Goal: Answer question/provide support

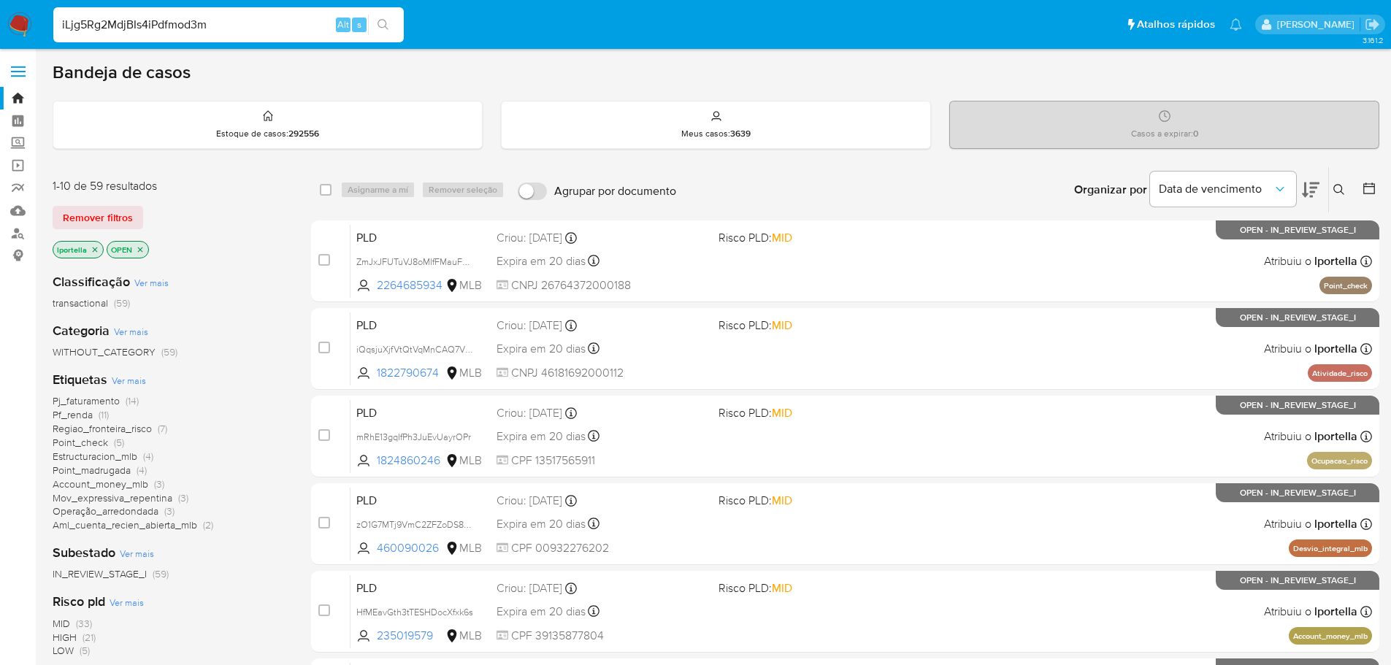
type input "iLjg5Rg2MdjBIs4iPdfmod3m"
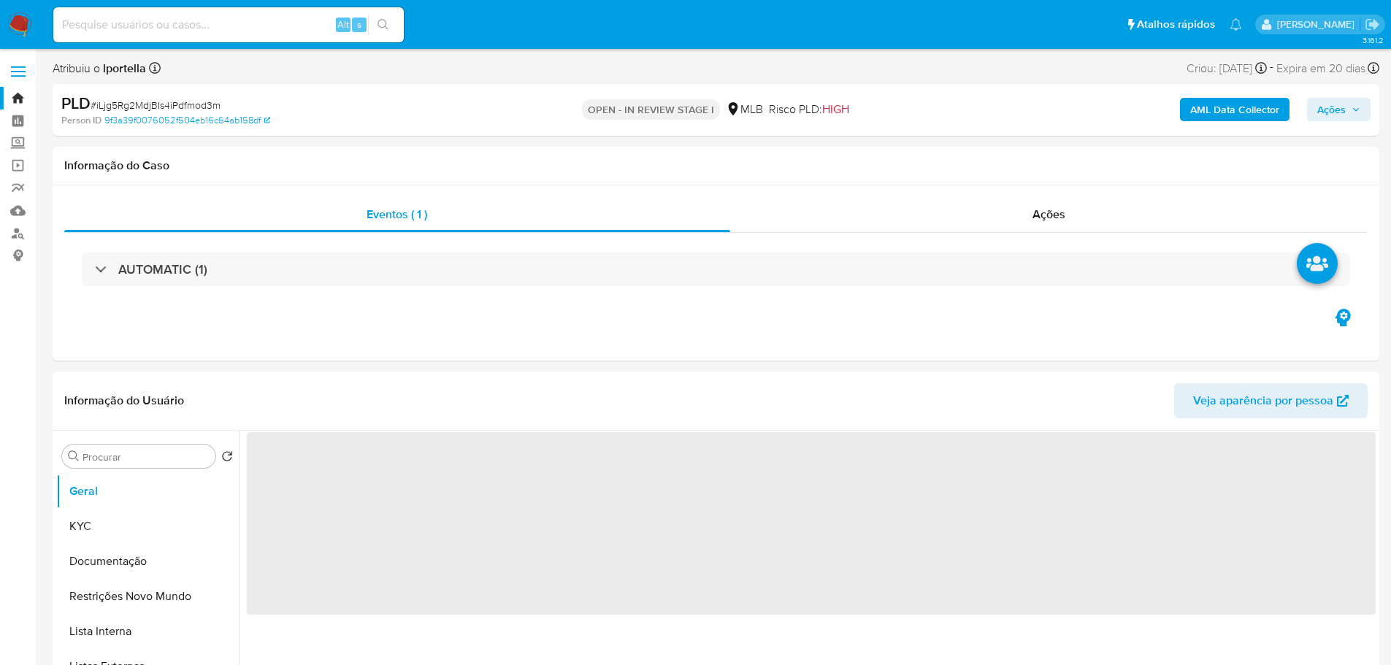
select select "10"
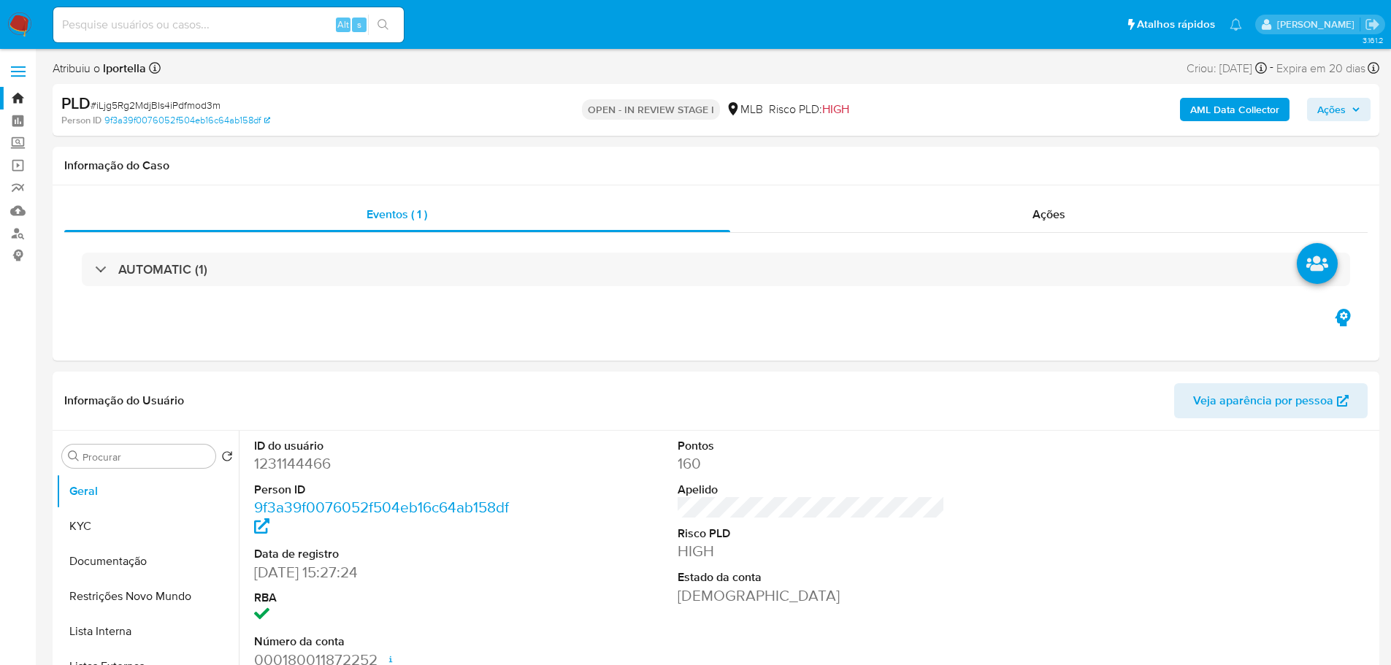
click at [115, 26] on input at bounding box center [228, 24] width 350 height 19
paste input "95687702"
type input "95687702"
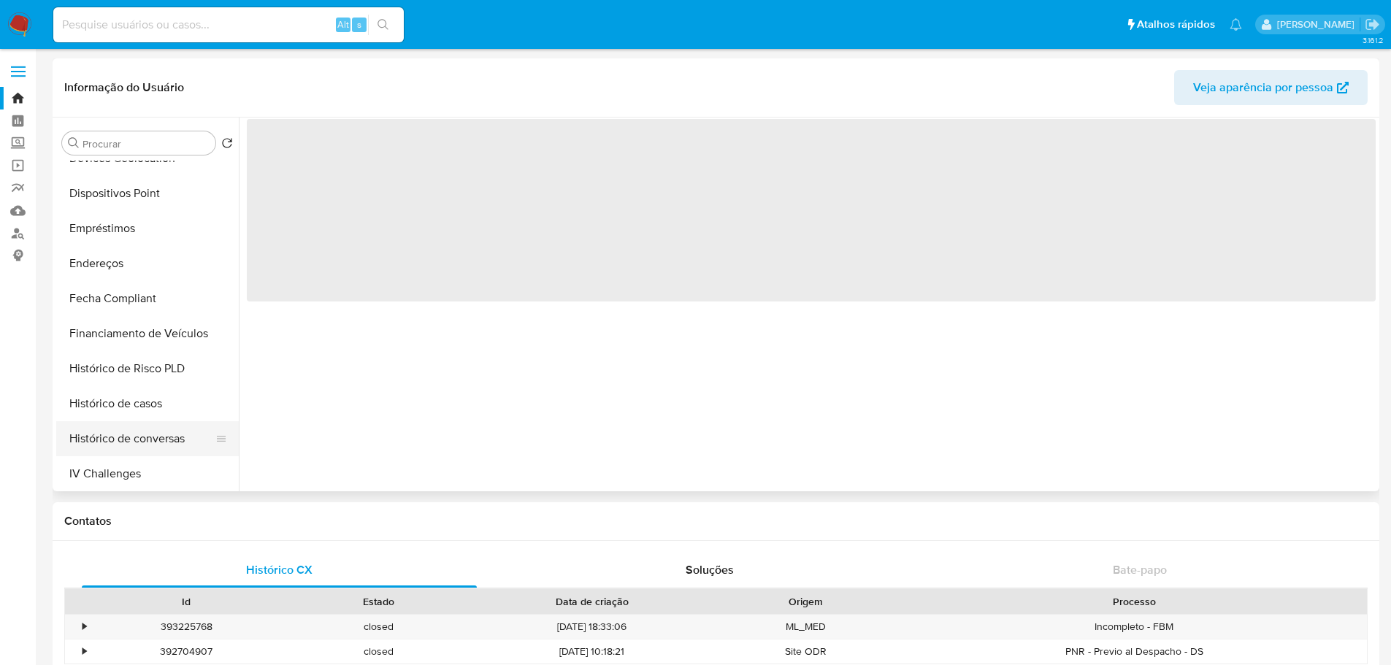
scroll to position [511, 0]
select select "10"
click at [131, 333] on button "Histórico de casos" at bounding box center [141, 332] width 171 height 35
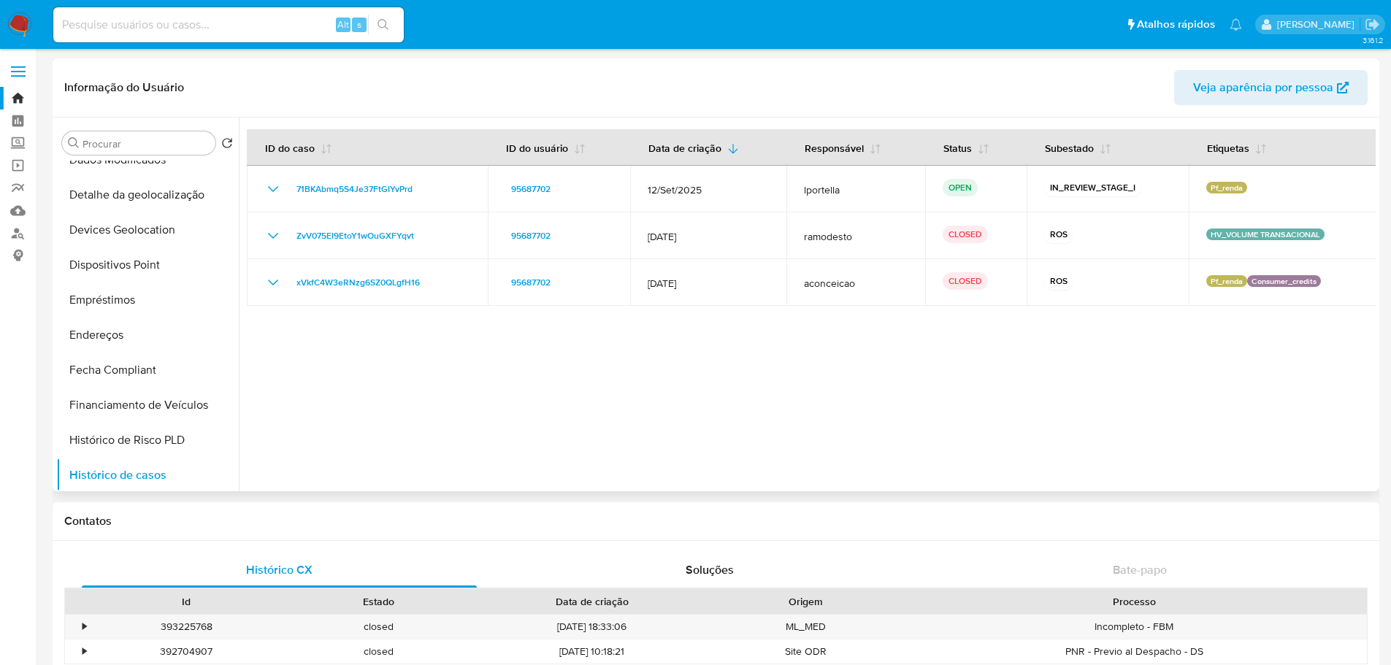
scroll to position [0, 0]
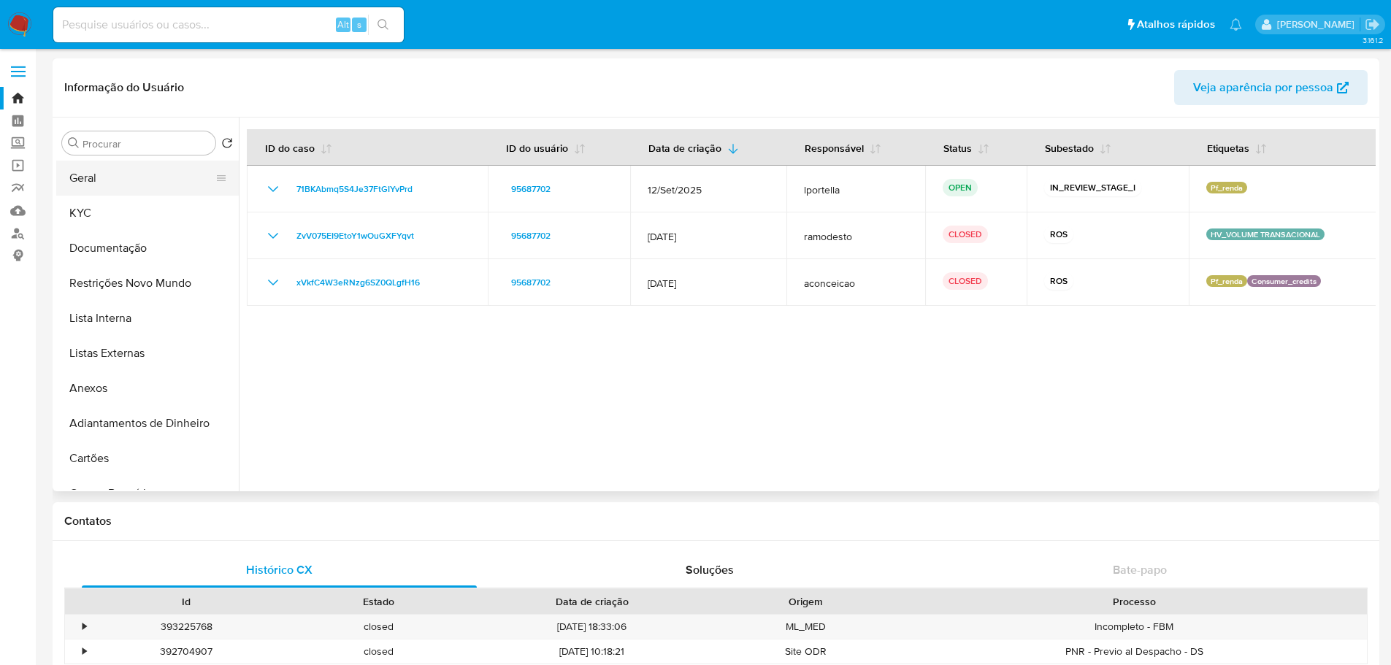
click at [126, 178] on button "Geral" at bounding box center [141, 178] width 171 height 35
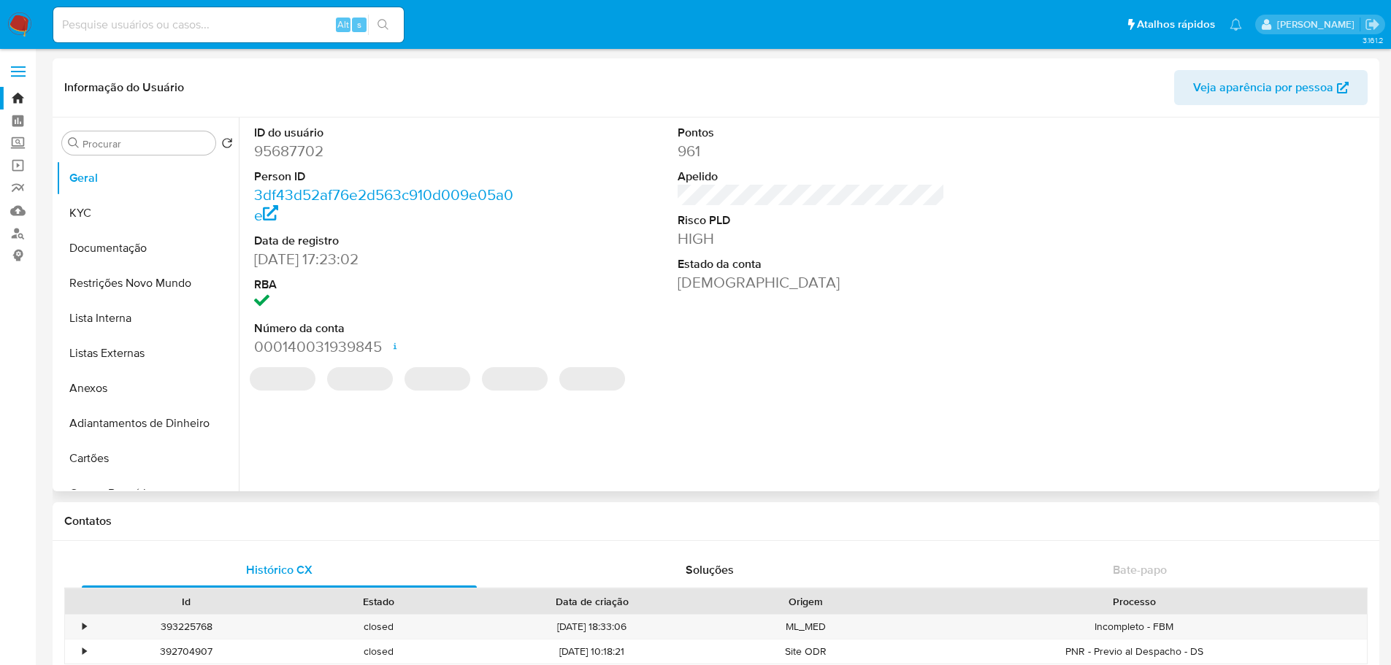
click at [295, 158] on dd "95687702" at bounding box center [388, 151] width 268 height 20
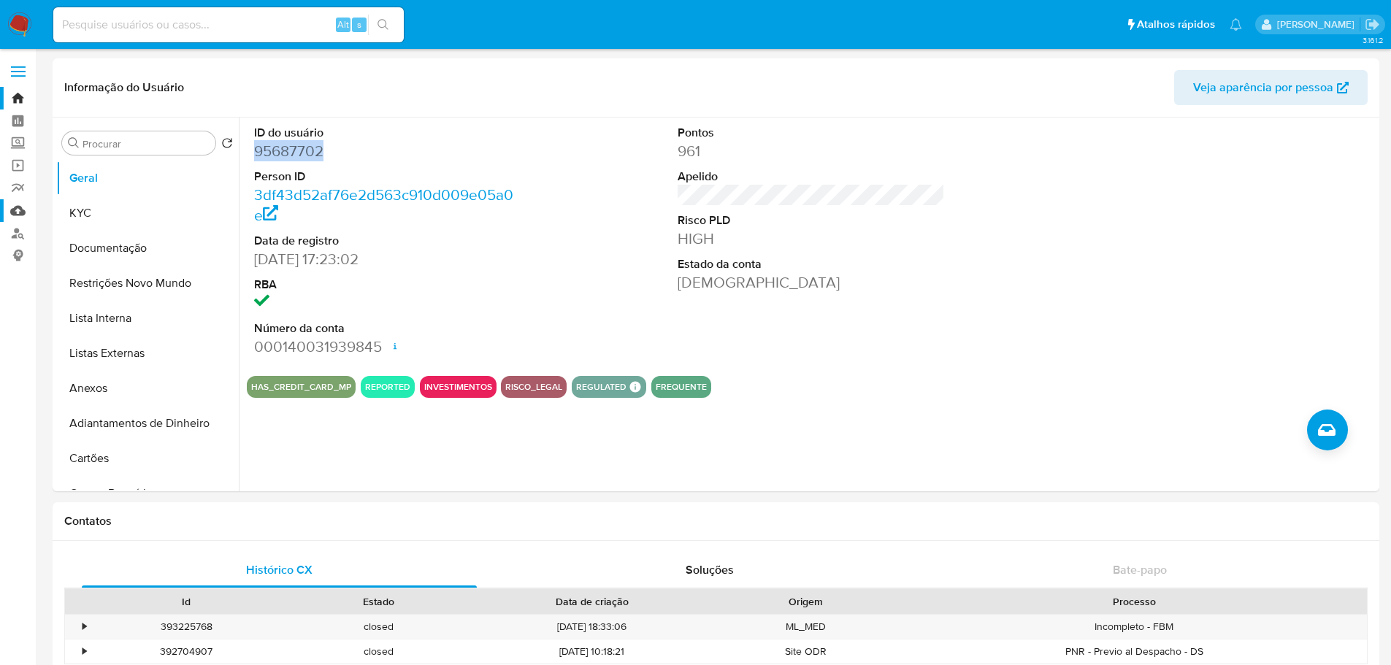
copy dd "95687702"
click at [108, 20] on input at bounding box center [228, 24] width 350 height 19
paste input "iLjg5Rg2MdjBIs4iPdfmod3m"
type input "iLjg5Rg2MdjBIs4iPdfmod3m"
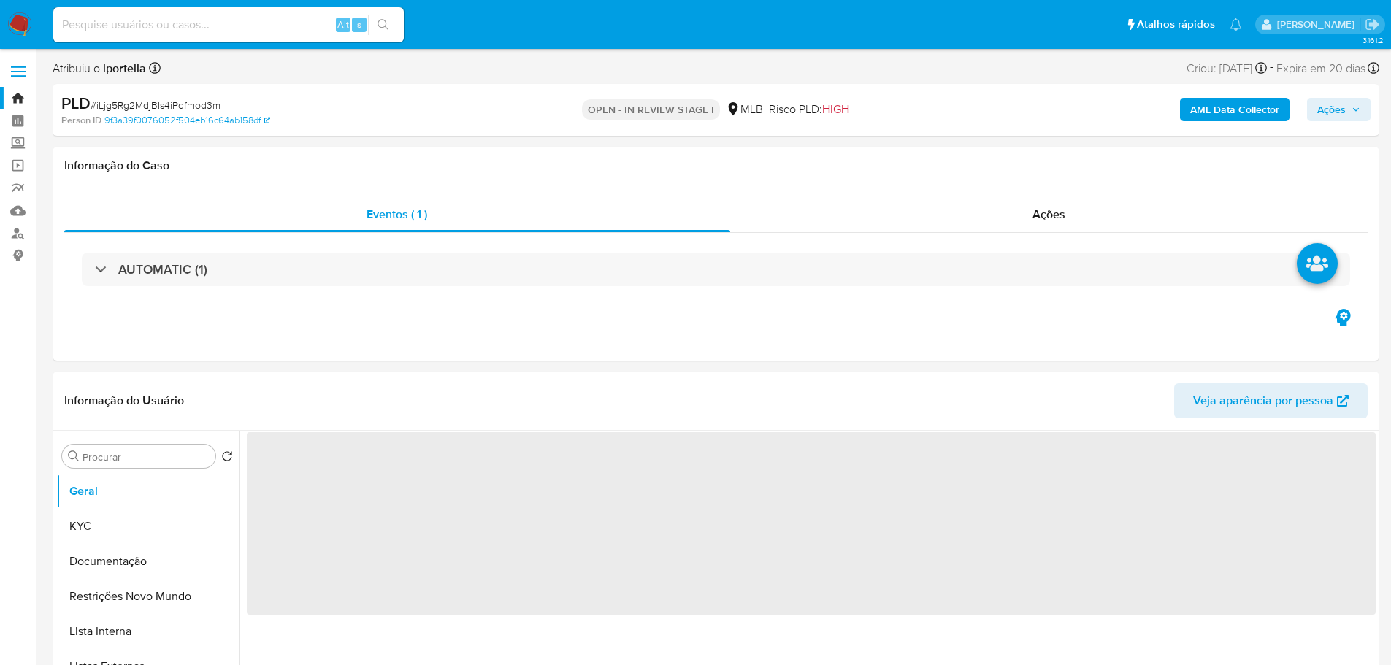
select select "10"
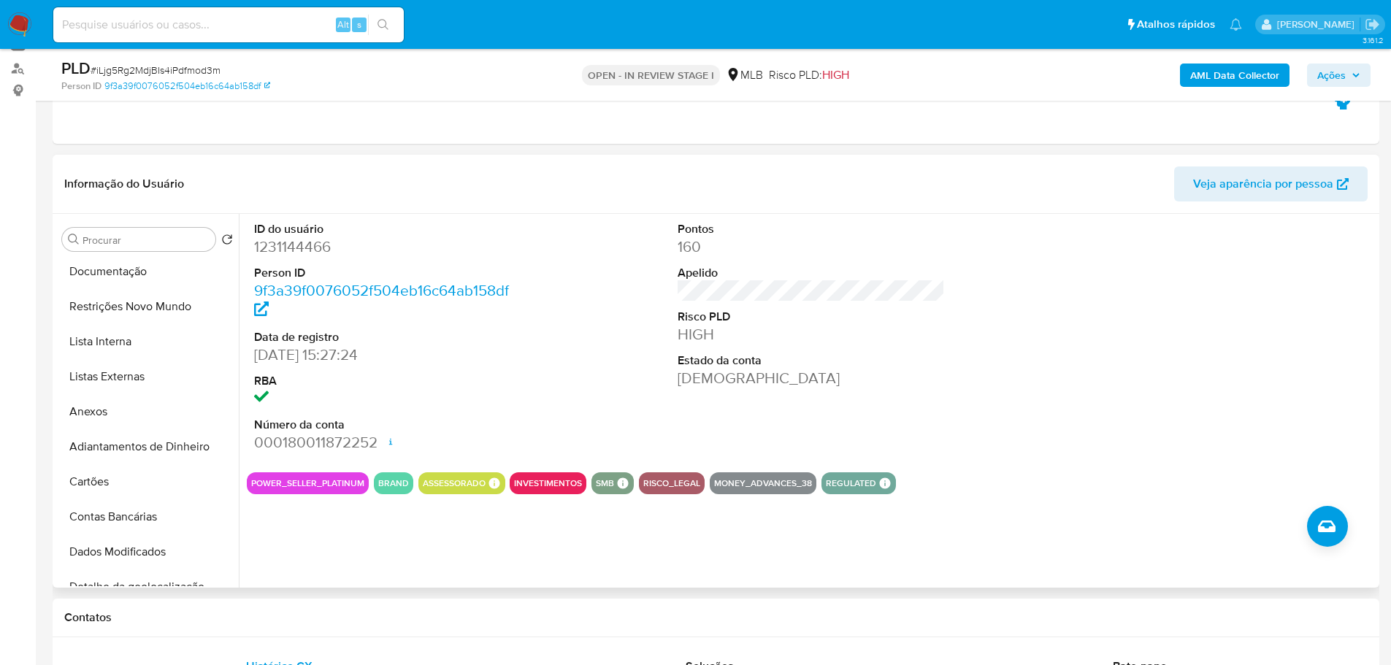
scroll to position [219, 0]
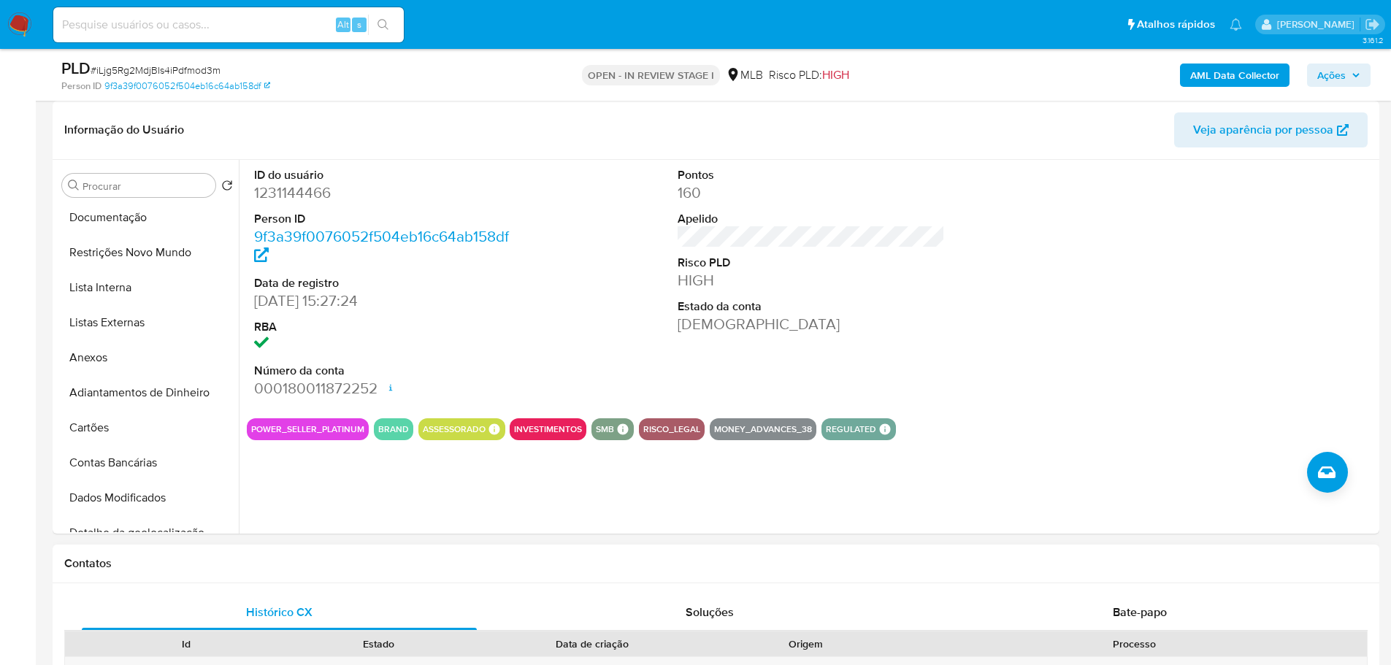
click at [329, 579] on div "Contatos" at bounding box center [716, 564] width 1327 height 39
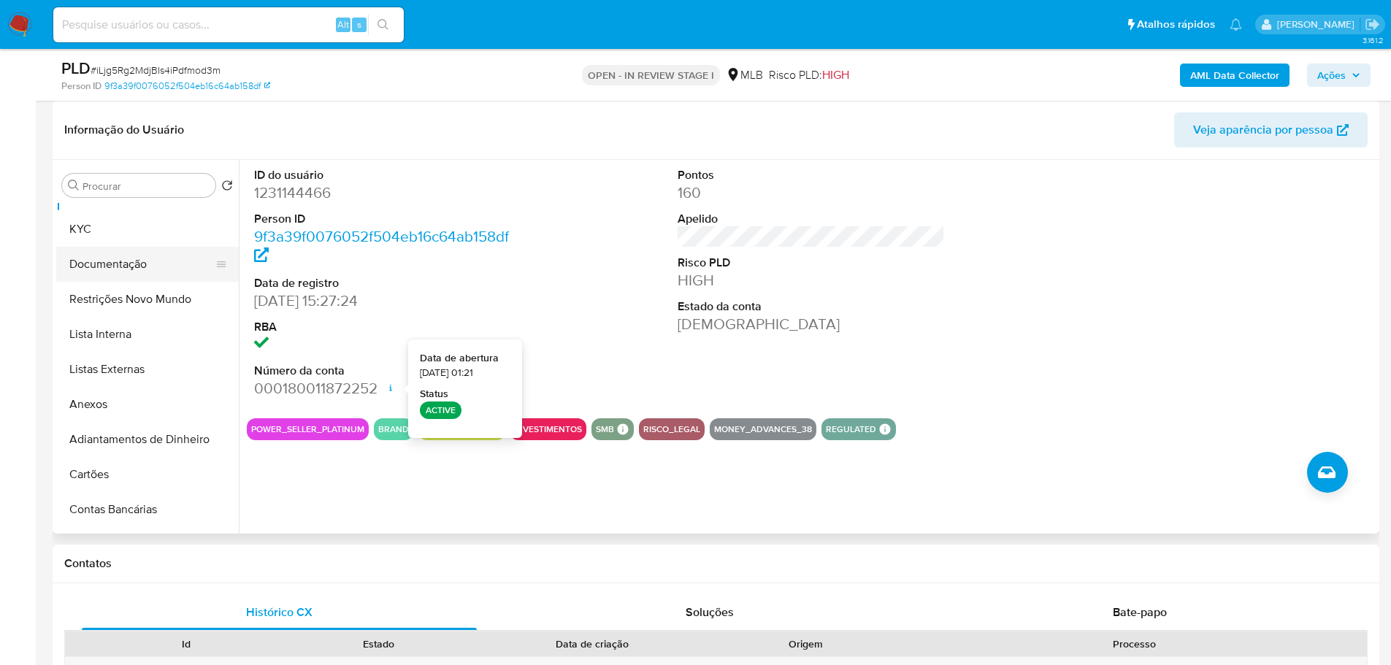
scroll to position [0, 0]
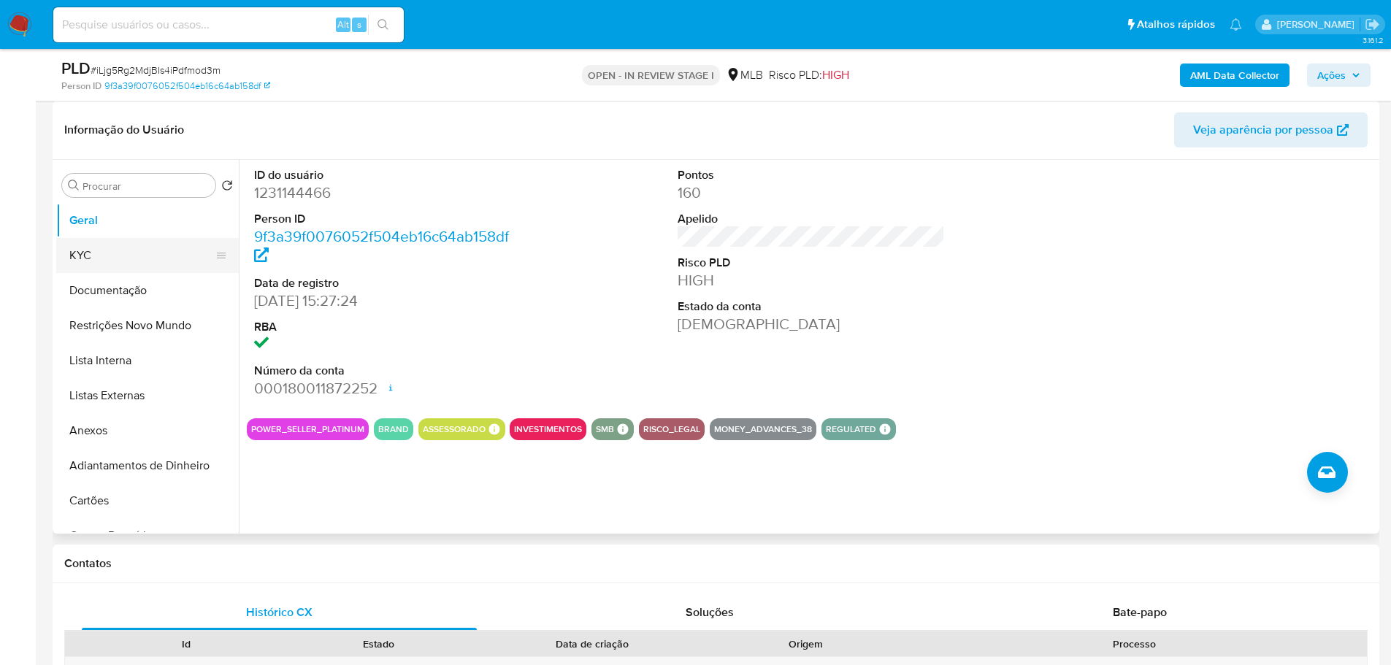
drag, startPoint x: 88, startPoint y: 269, endPoint x: 94, endPoint y: 264, distance: 8.3
click at [89, 269] on button "KYC" at bounding box center [141, 255] width 171 height 35
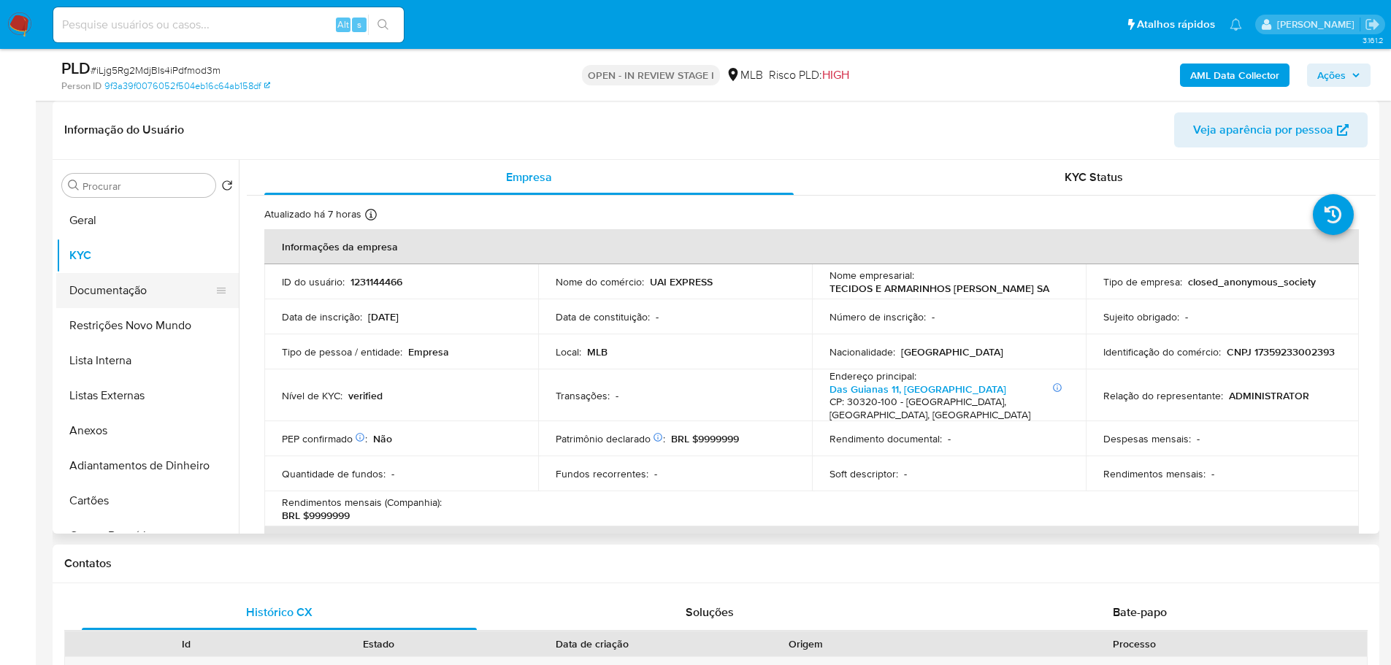
click at [98, 283] on button "Documentação" at bounding box center [141, 290] width 171 height 35
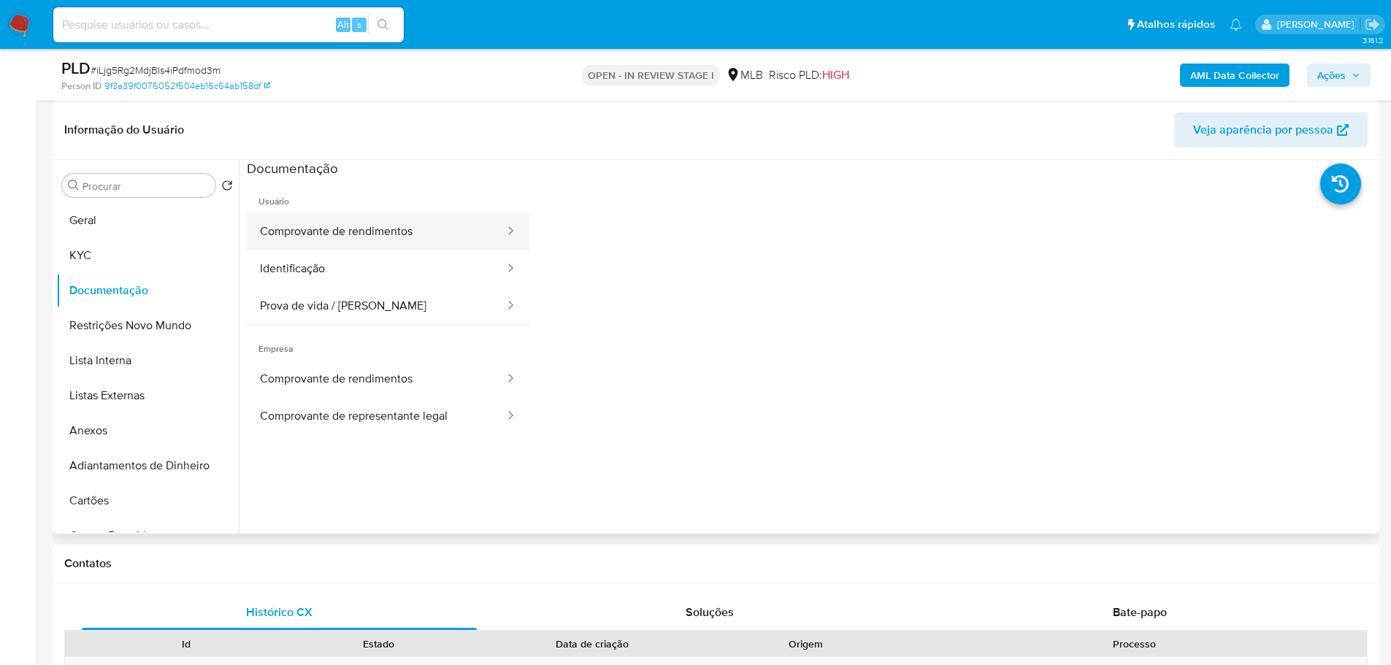
click at [342, 224] on button "Comprovante de rendimentos" at bounding box center [376, 231] width 259 height 37
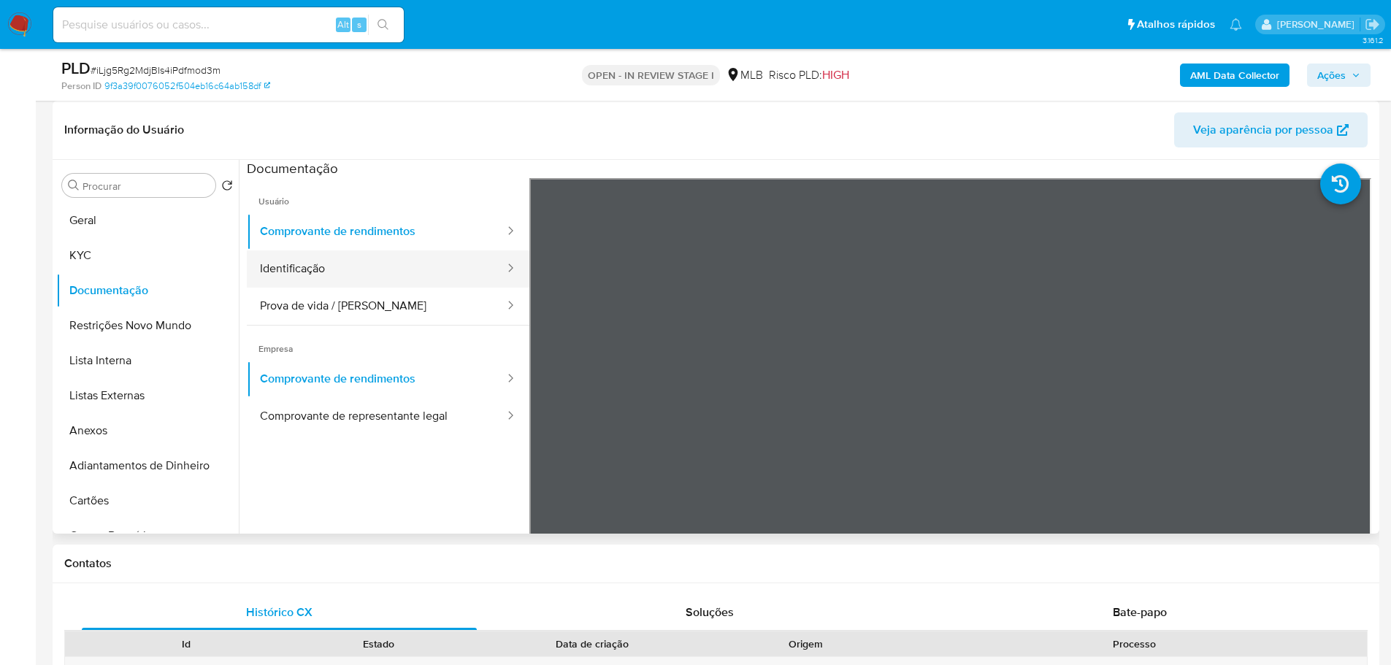
click at [344, 269] on button "Identificação" at bounding box center [376, 268] width 259 height 37
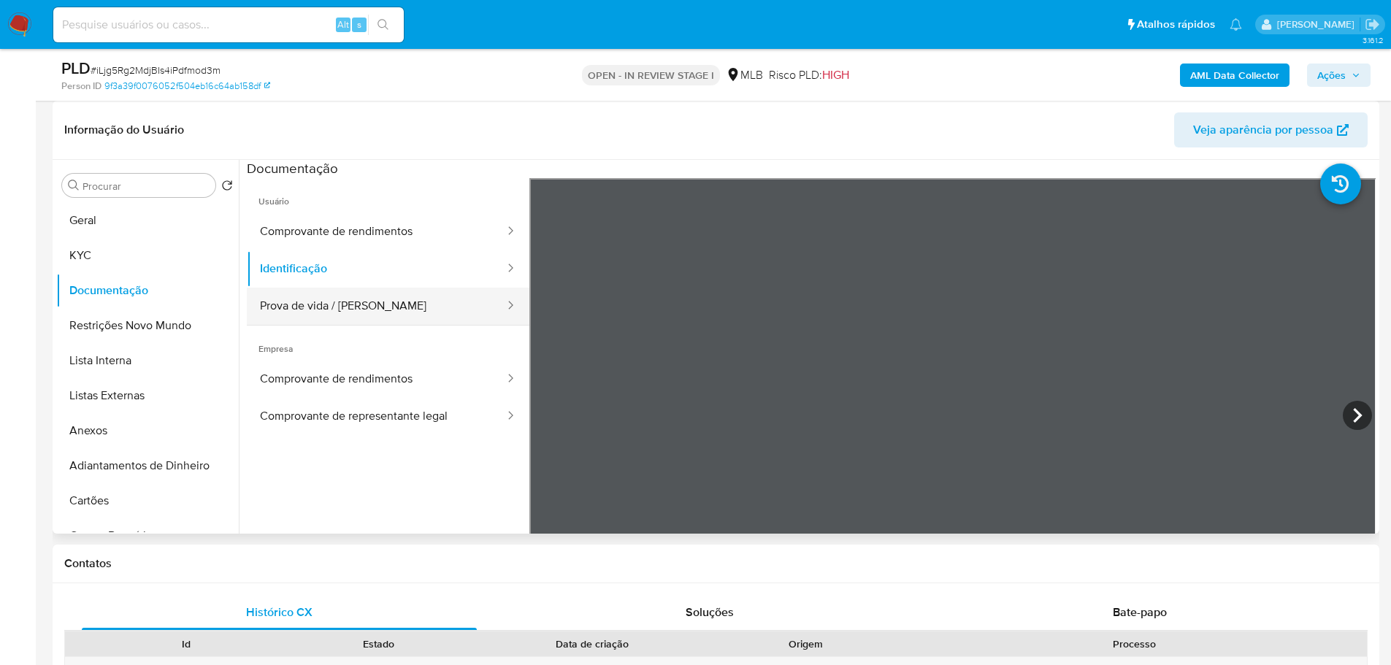
click at [383, 312] on button "Prova de vida / [PERSON_NAME]" at bounding box center [376, 306] width 259 height 37
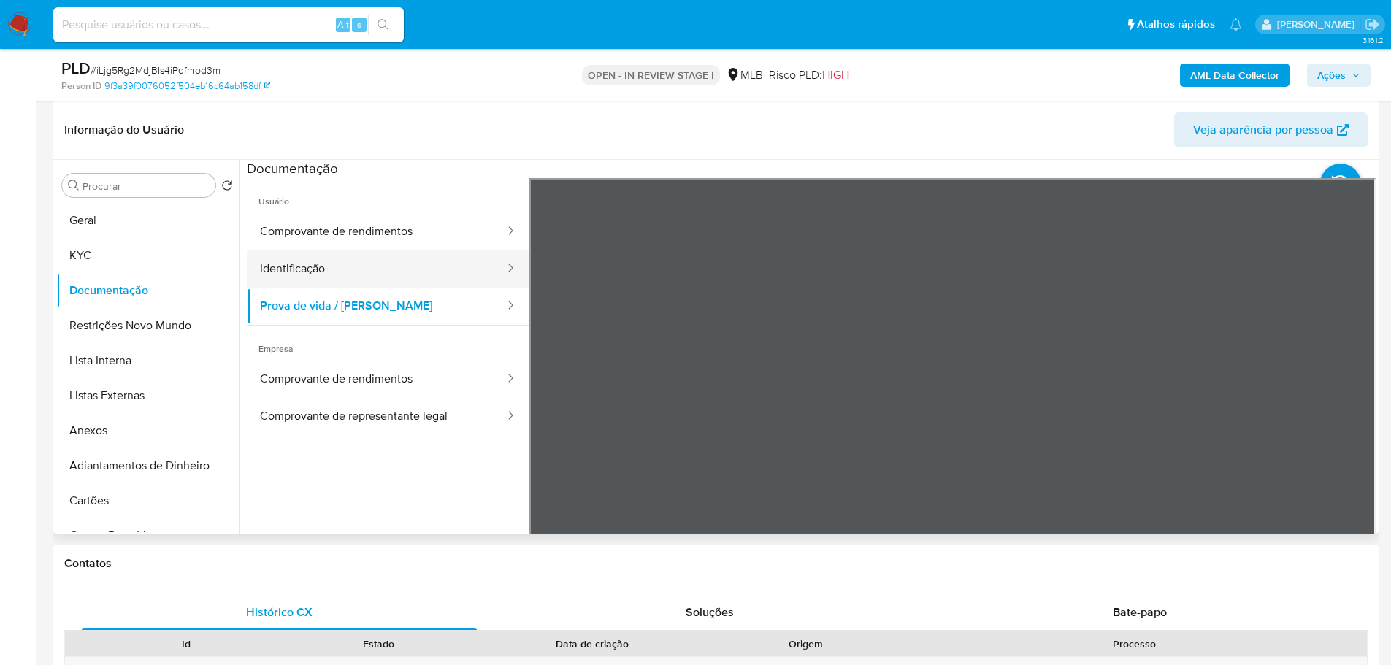
click at [397, 268] on button "Identificação" at bounding box center [376, 268] width 259 height 37
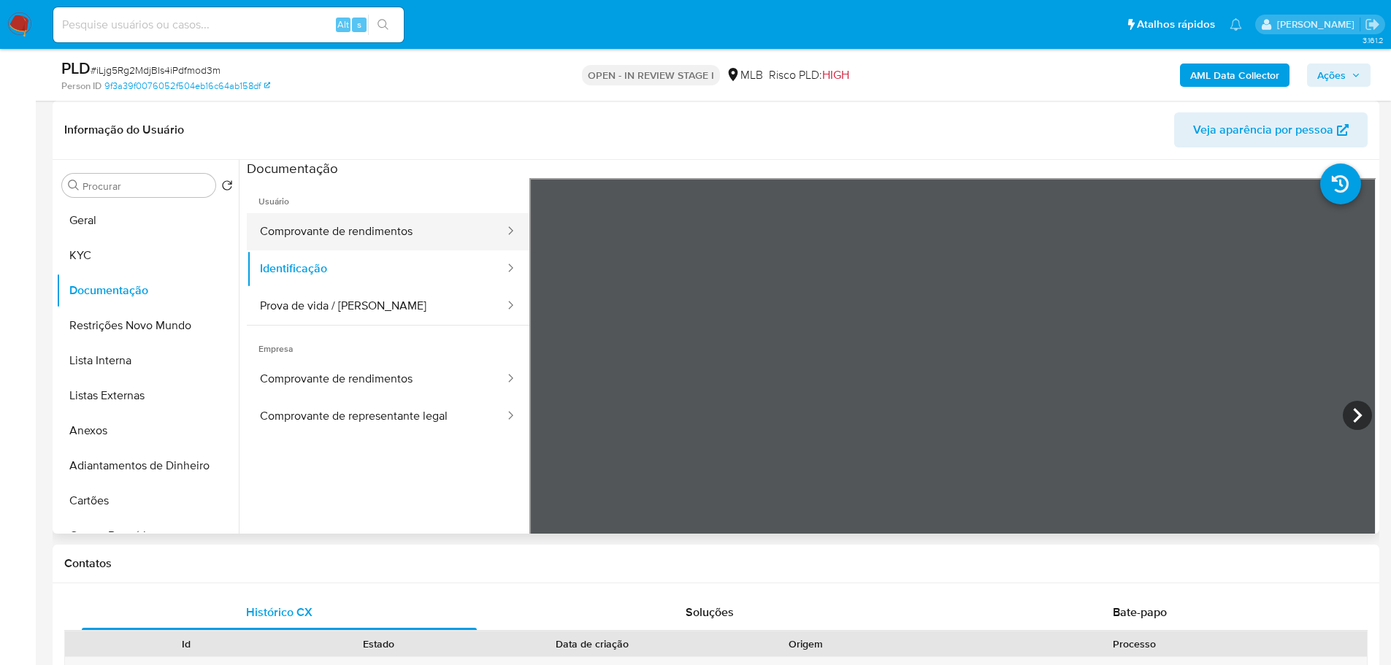
click at [378, 234] on button "Comprovante de rendimentos" at bounding box center [376, 231] width 259 height 37
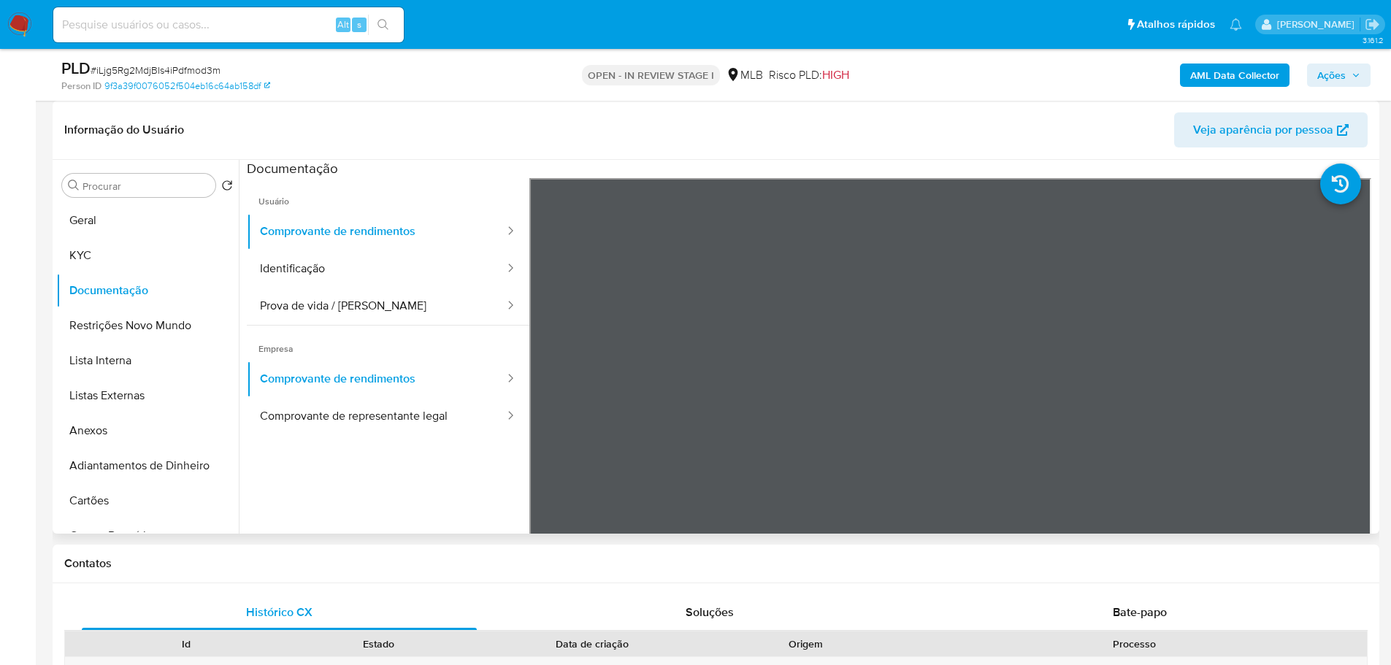
scroll to position [127, 0]
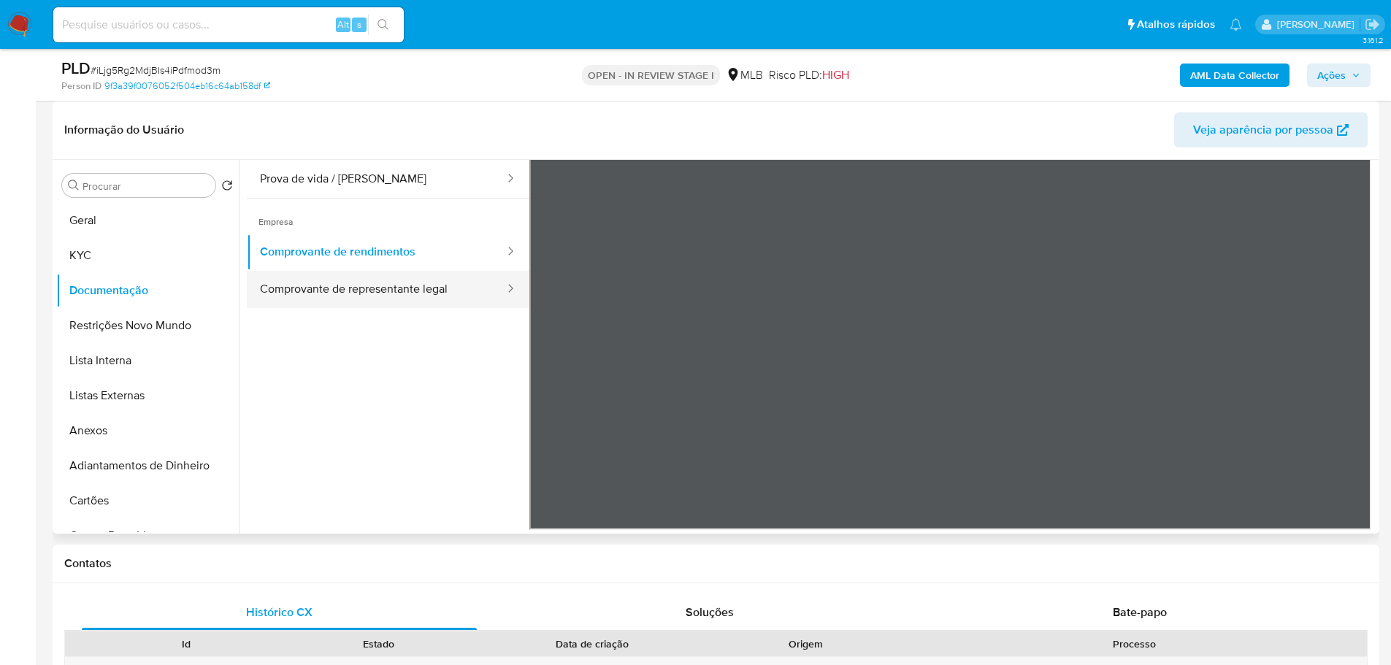
click at [367, 291] on button "Comprovante de representante legal" at bounding box center [376, 289] width 259 height 37
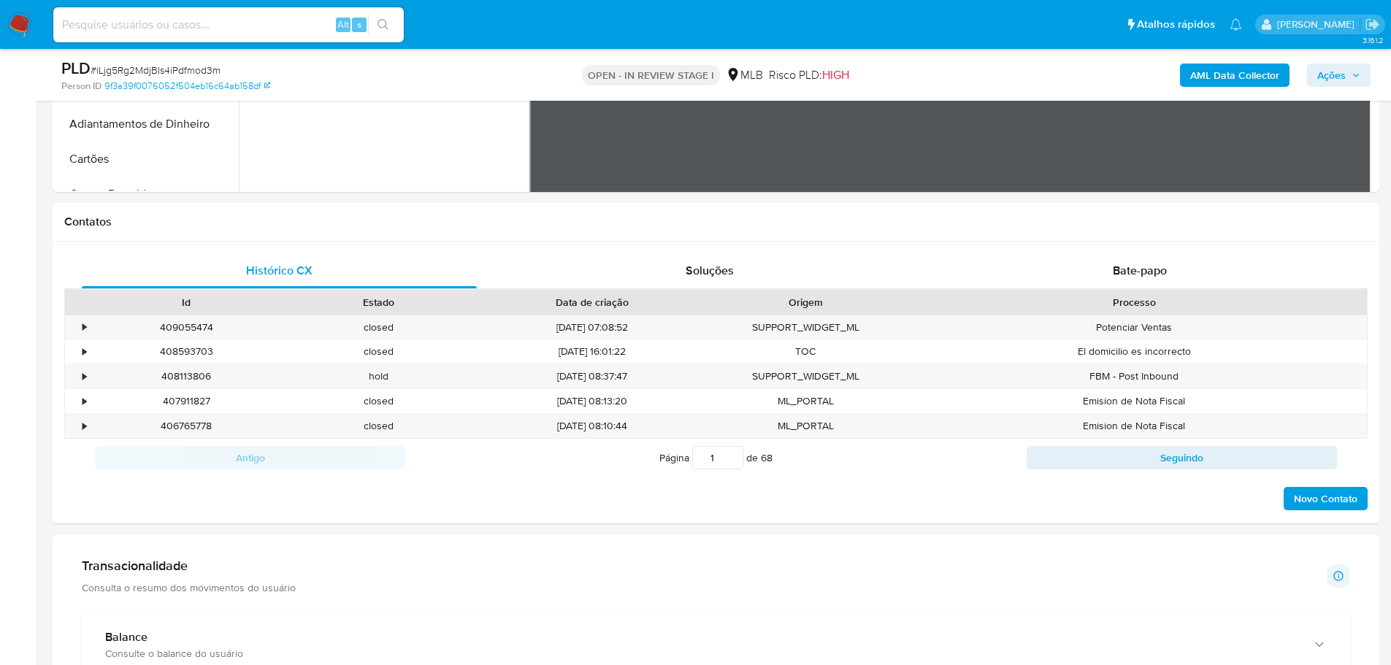
scroll to position [803, 0]
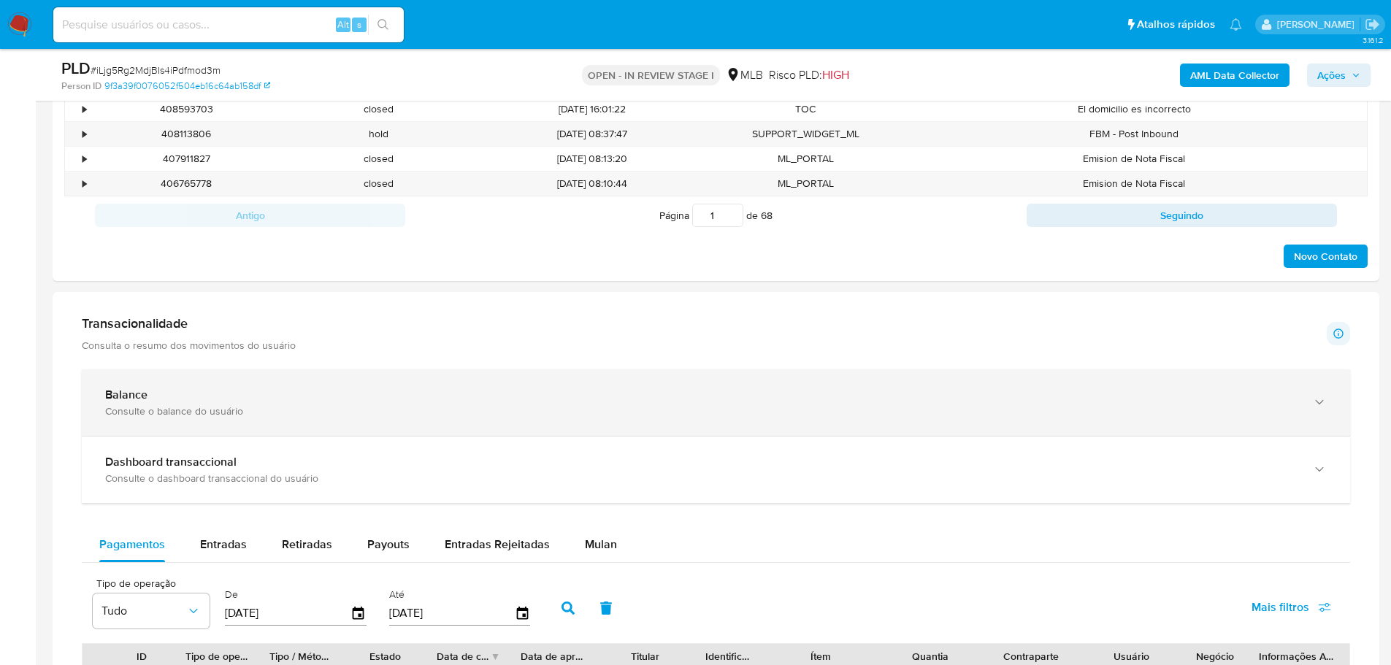
click at [710, 394] on div "Balance" at bounding box center [701, 395] width 1192 height 15
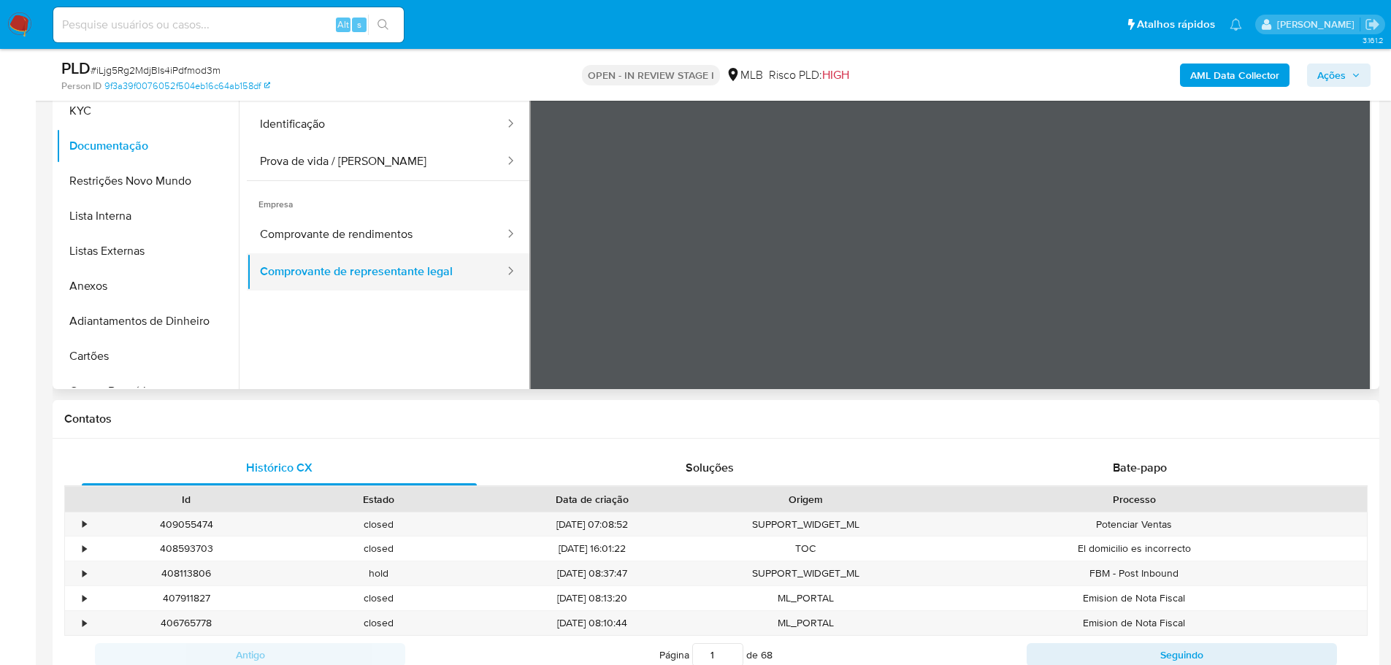
scroll to position [292, 0]
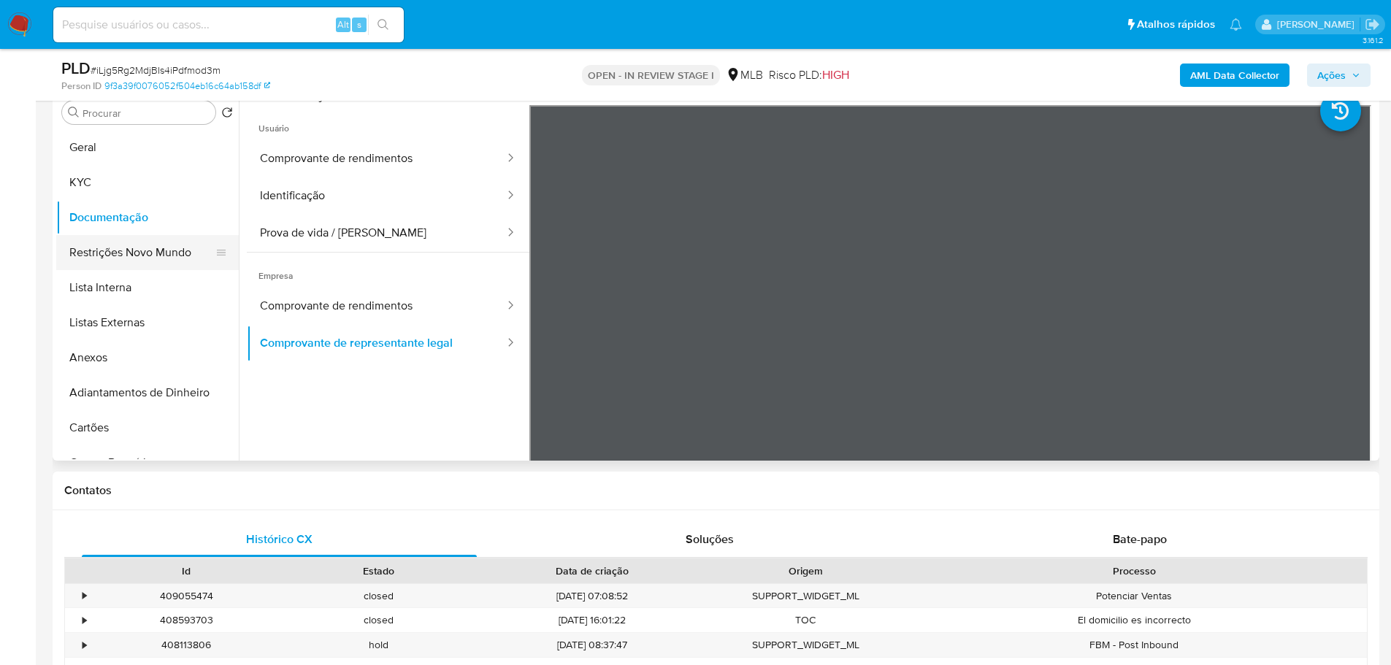
click at [137, 251] on button "Restrições Novo Mundo" at bounding box center [141, 252] width 171 height 35
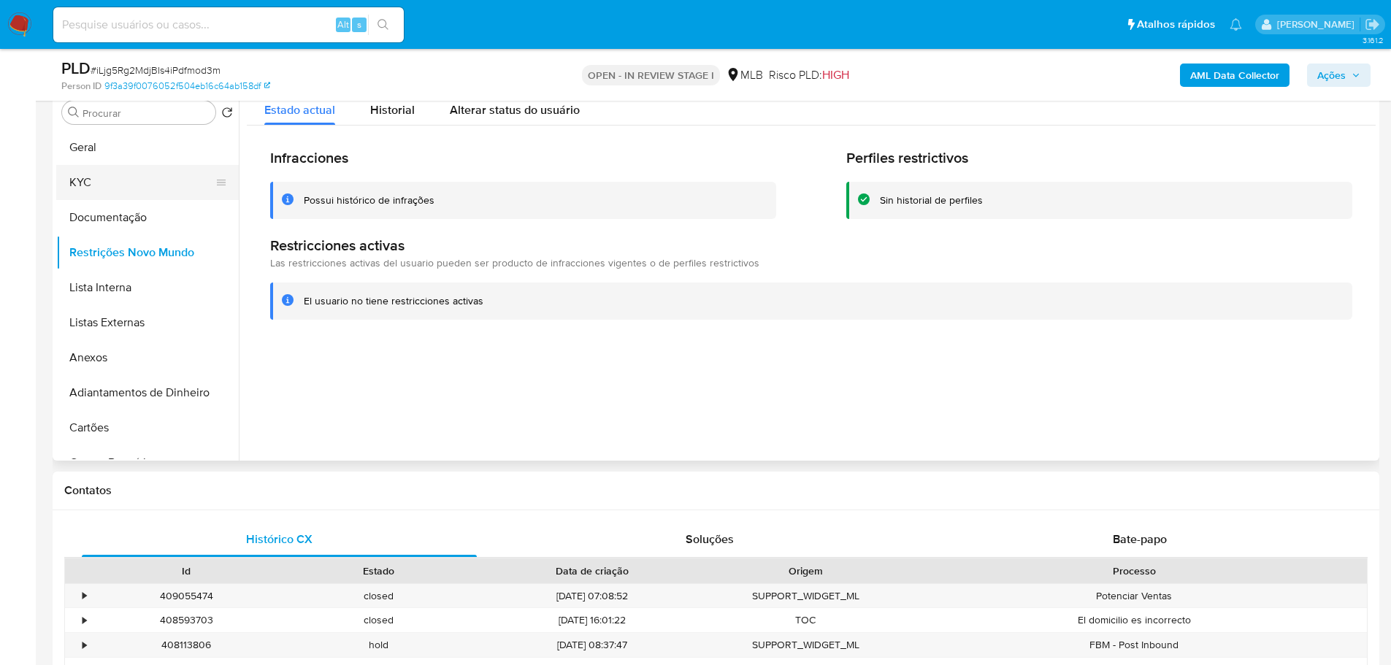
click at [155, 193] on button "KYC" at bounding box center [141, 182] width 171 height 35
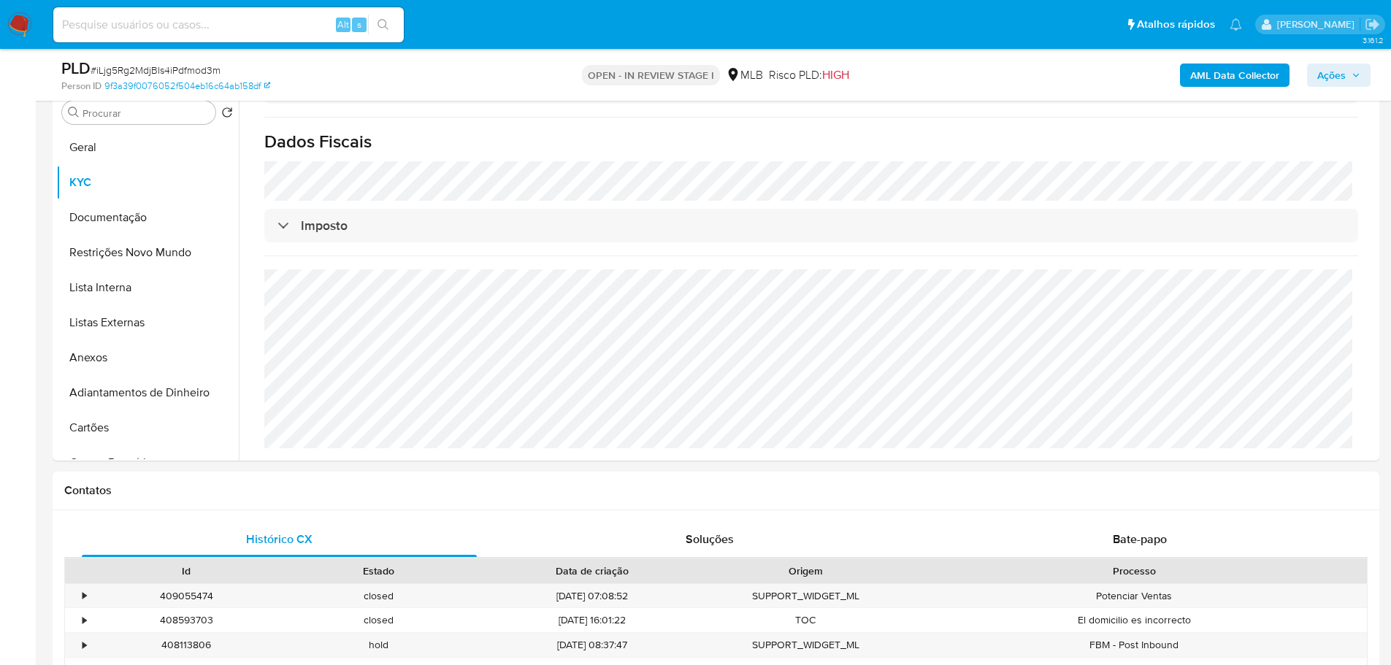
scroll to position [854, 0]
click at [120, 154] on button "Geral" at bounding box center [141, 147] width 171 height 35
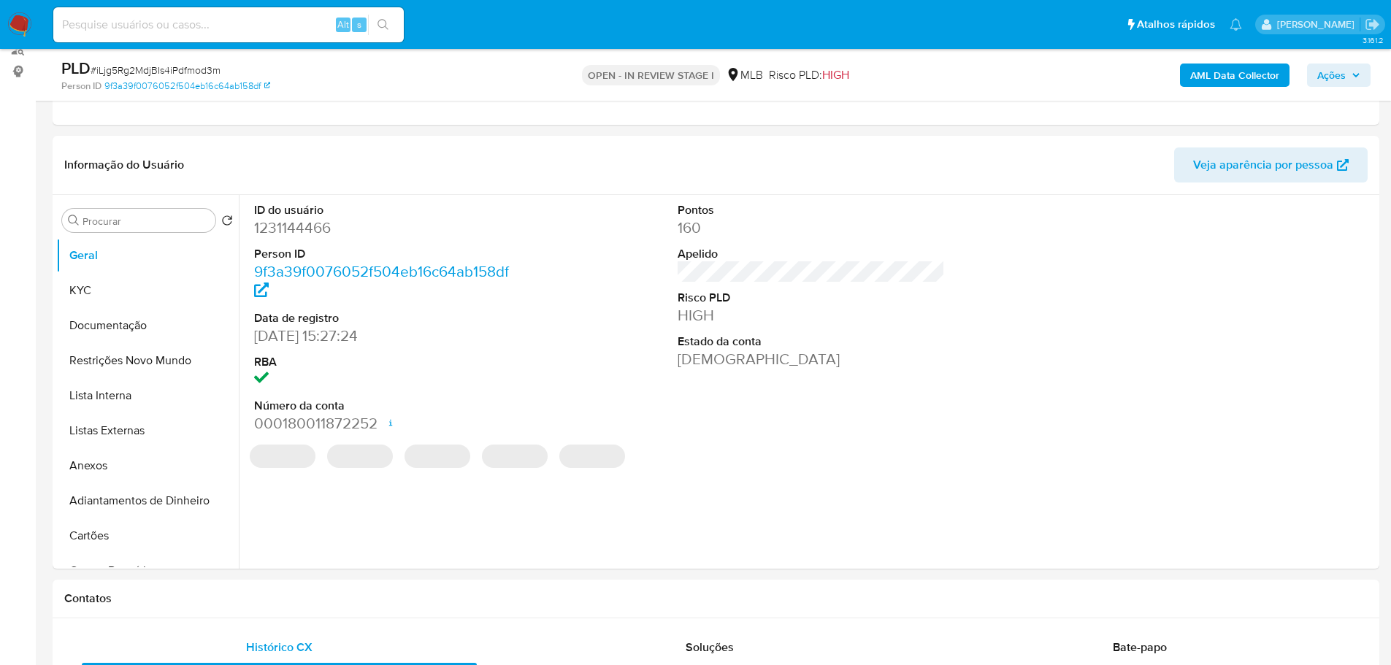
scroll to position [181, 0]
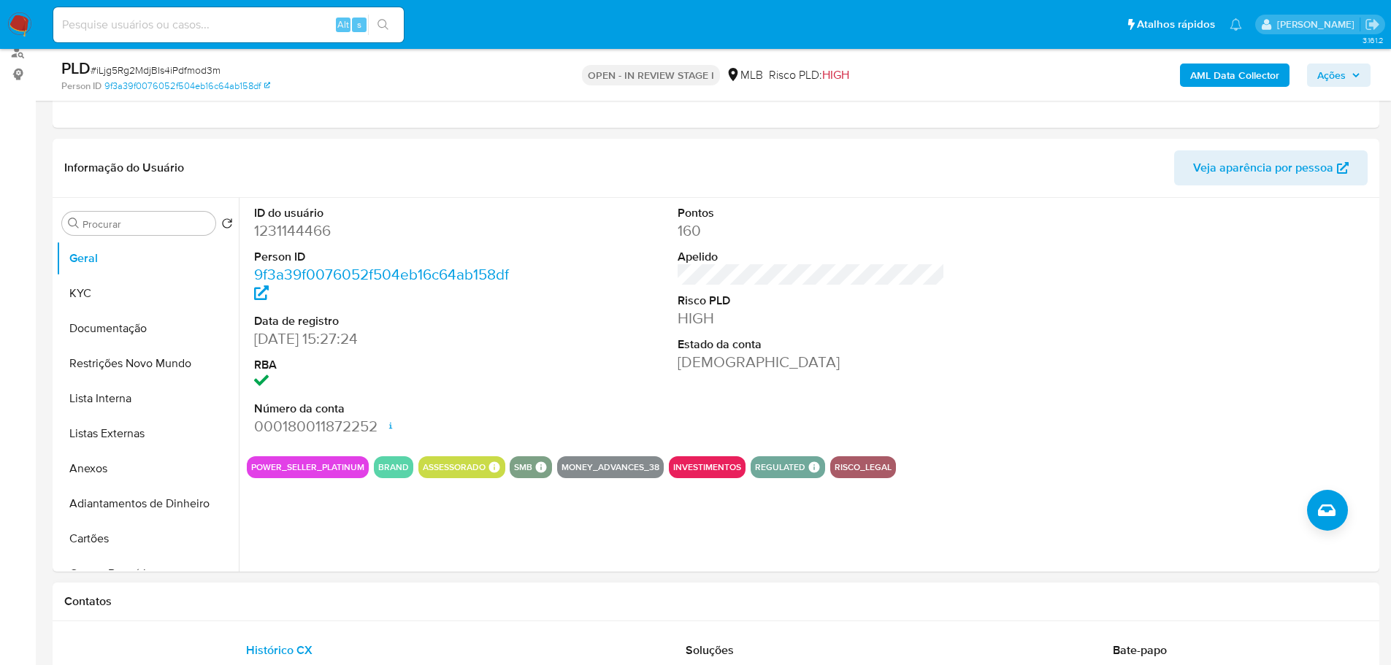
click at [318, 604] on h1 "Contatos" at bounding box center [715, 601] width 1303 height 15
click at [95, 291] on button "KYC" at bounding box center [141, 293] width 171 height 35
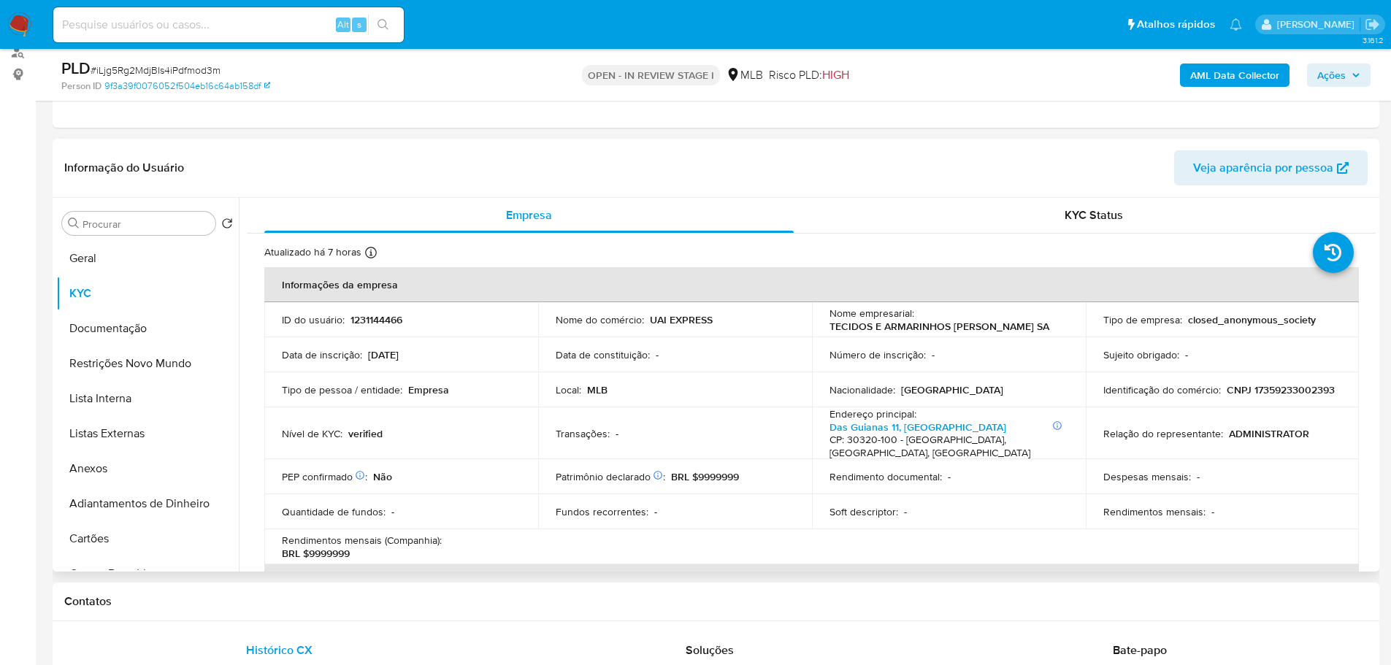
drag, startPoint x: 290, startPoint y: 616, endPoint x: 251, endPoint y: 562, distance: 65.9
click at [290, 616] on div "Contatos" at bounding box center [716, 602] width 1327 height 39
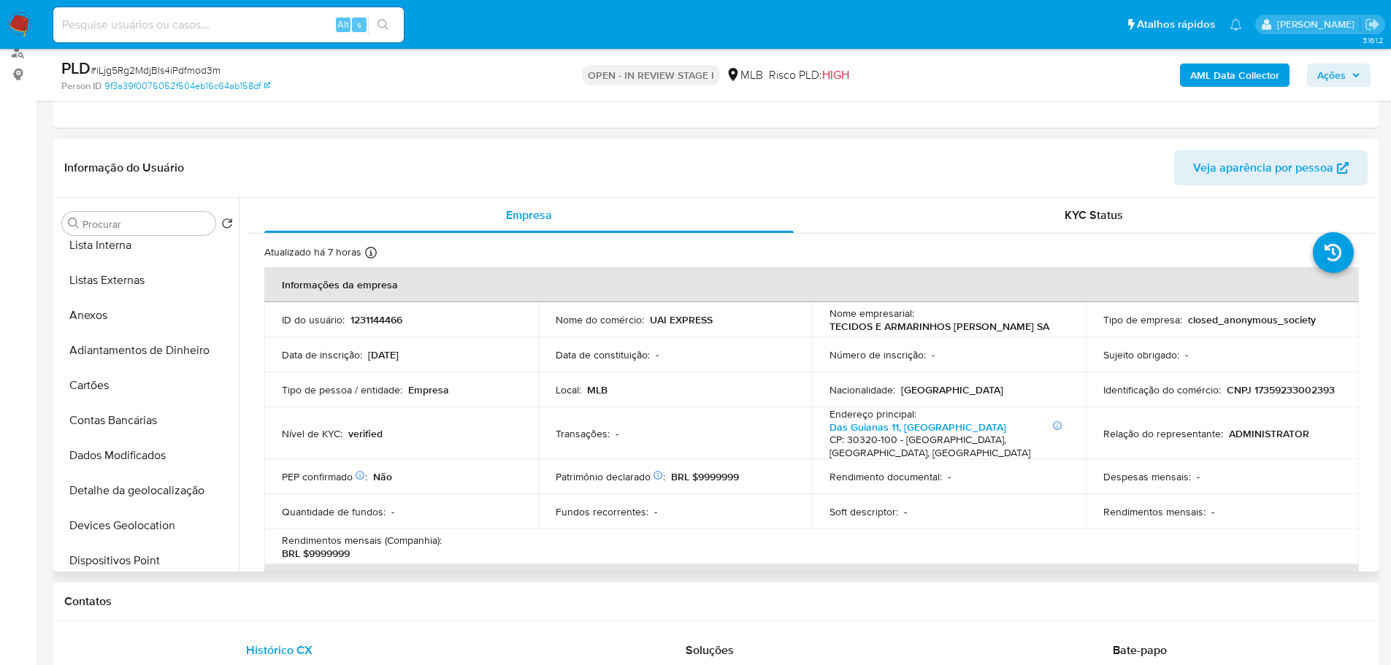
scroll to position [365, 0]
click at [123, 429] on button "Endereços" at bounding box center [147, 419] width 183 height 35
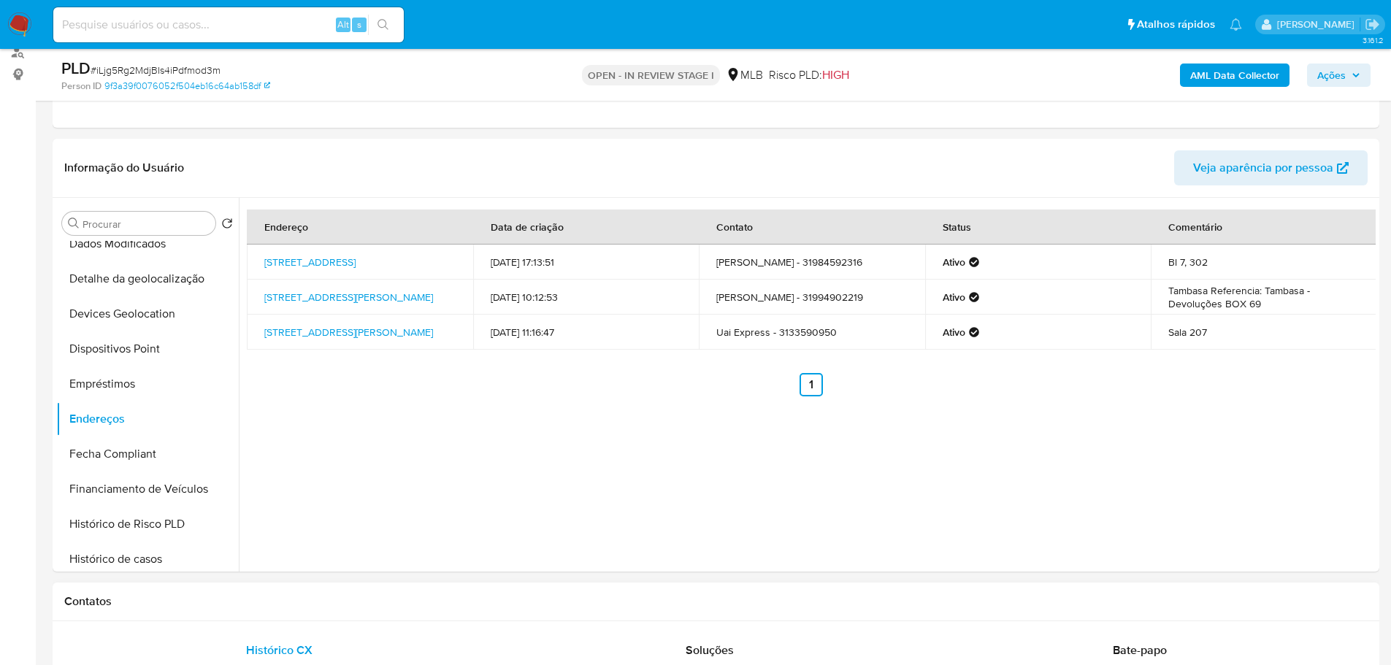
drag, startPoint x: 272, startPoint y: 616, endPoint x: 242, endPoint y: 605, distance: 31.2
click at [269, 616] on div "Contatos" at bounding box center [716, 602] width 1327 height 39
click at [177, 283] on button "Detalhe da geolocalização" at bounding box center [141, 278] width 171 height 35
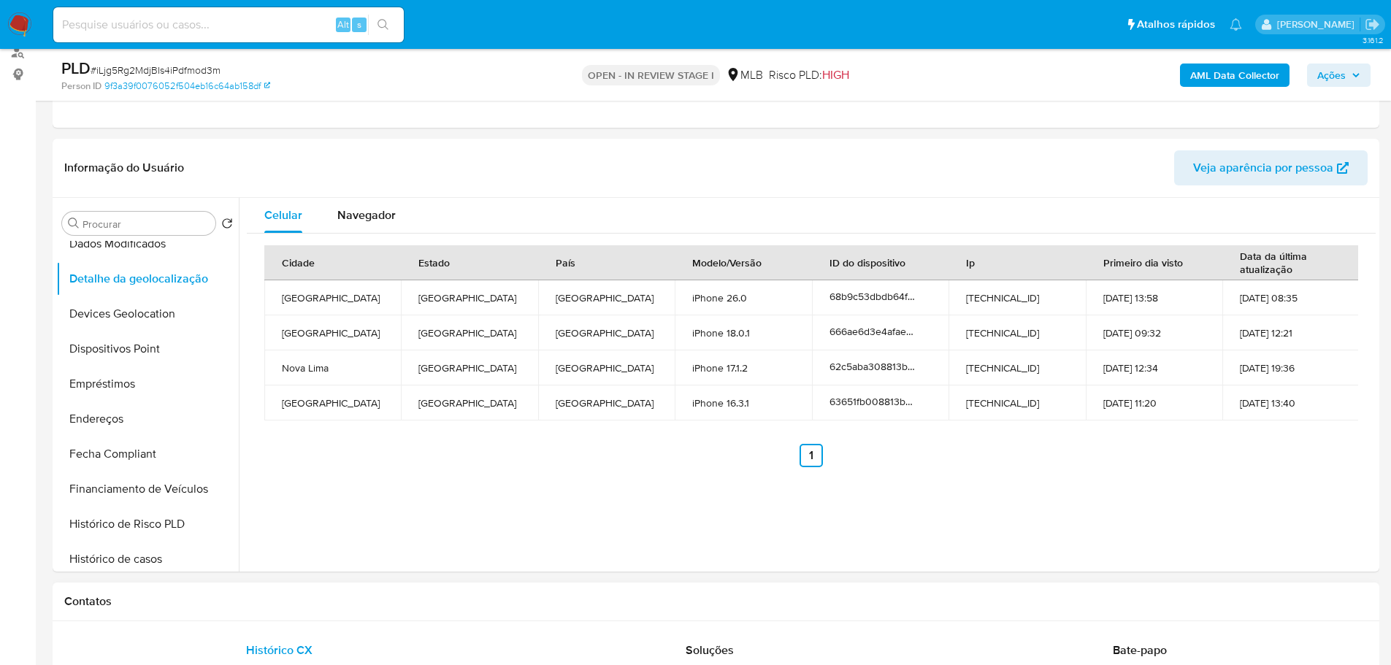
click at [283, 583] on div "Contatos" at bounding box center [716, 602] width 1327 height 39
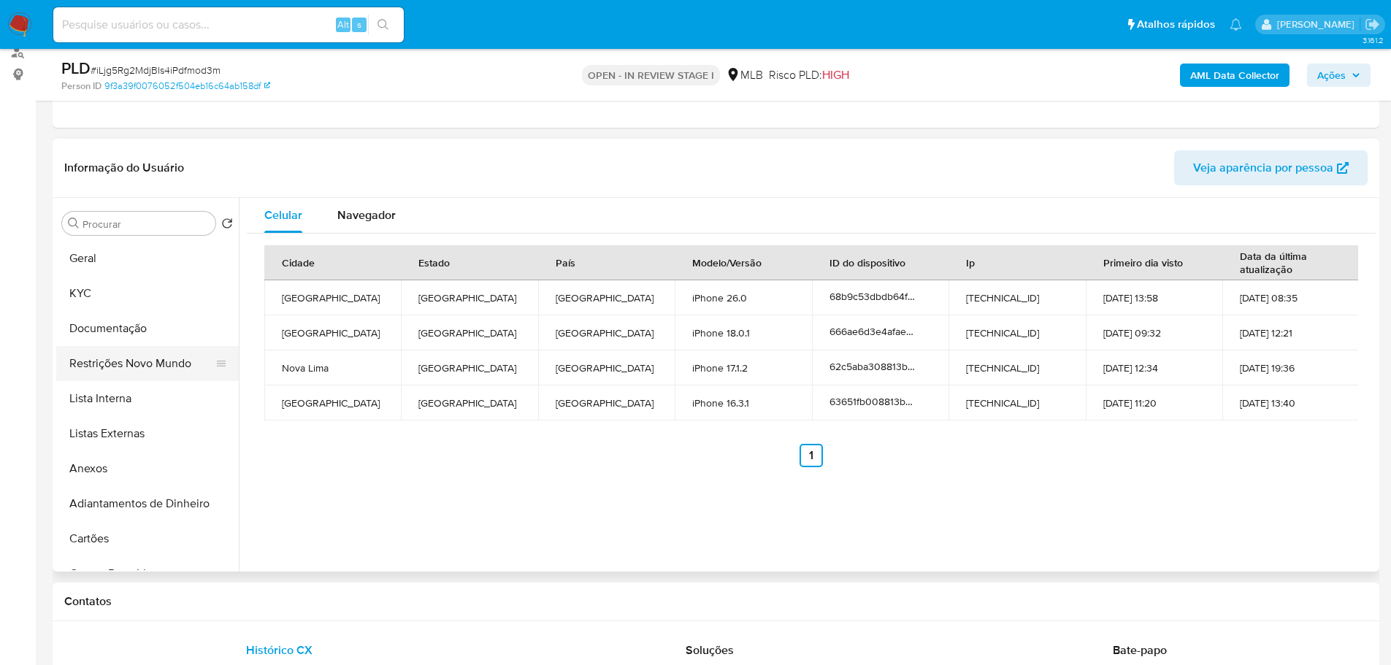
click at [163, 368] on button "Restrições Novo Mundo" at bounding box center [141, 363] width 171 height 35
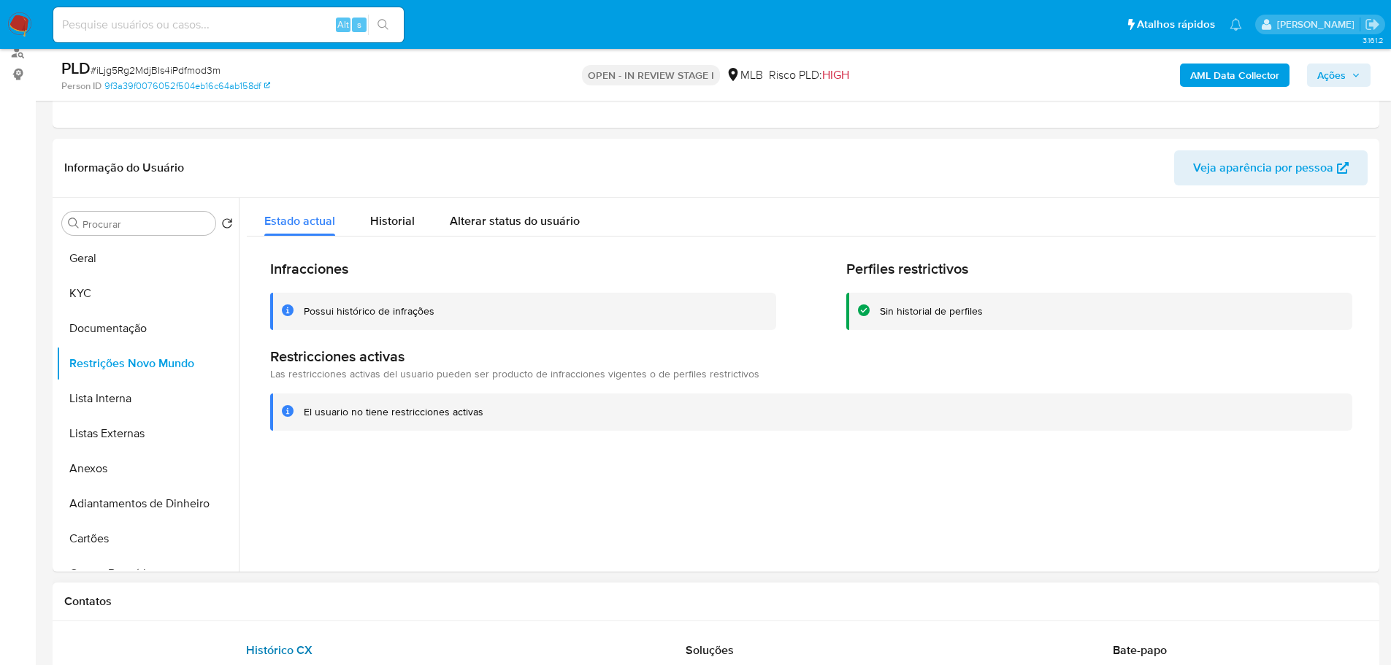
click at [302, 637] on div "Histórico CX" at bounding box center [279, 650] width 395 height 35
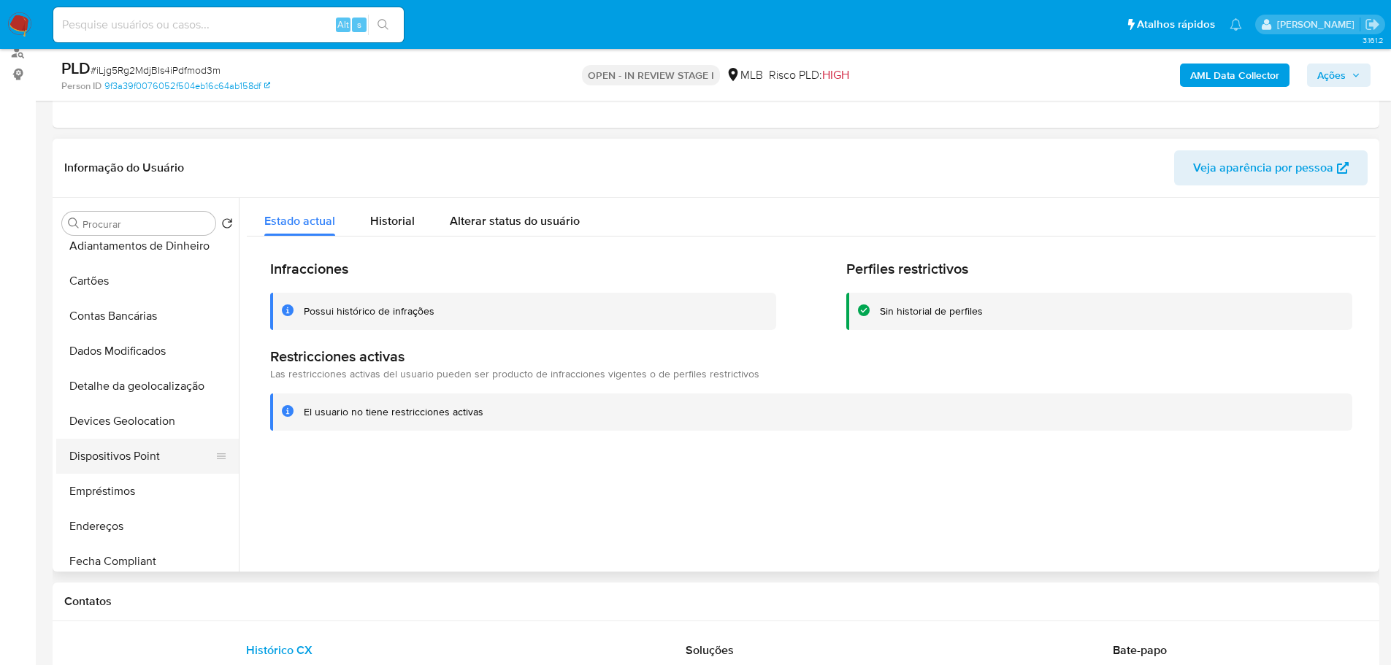
scroll to position [292, 0]
click at [137, 427] on button "Dispositivos Point" at bounding box center [141, 421] width 171 height 35
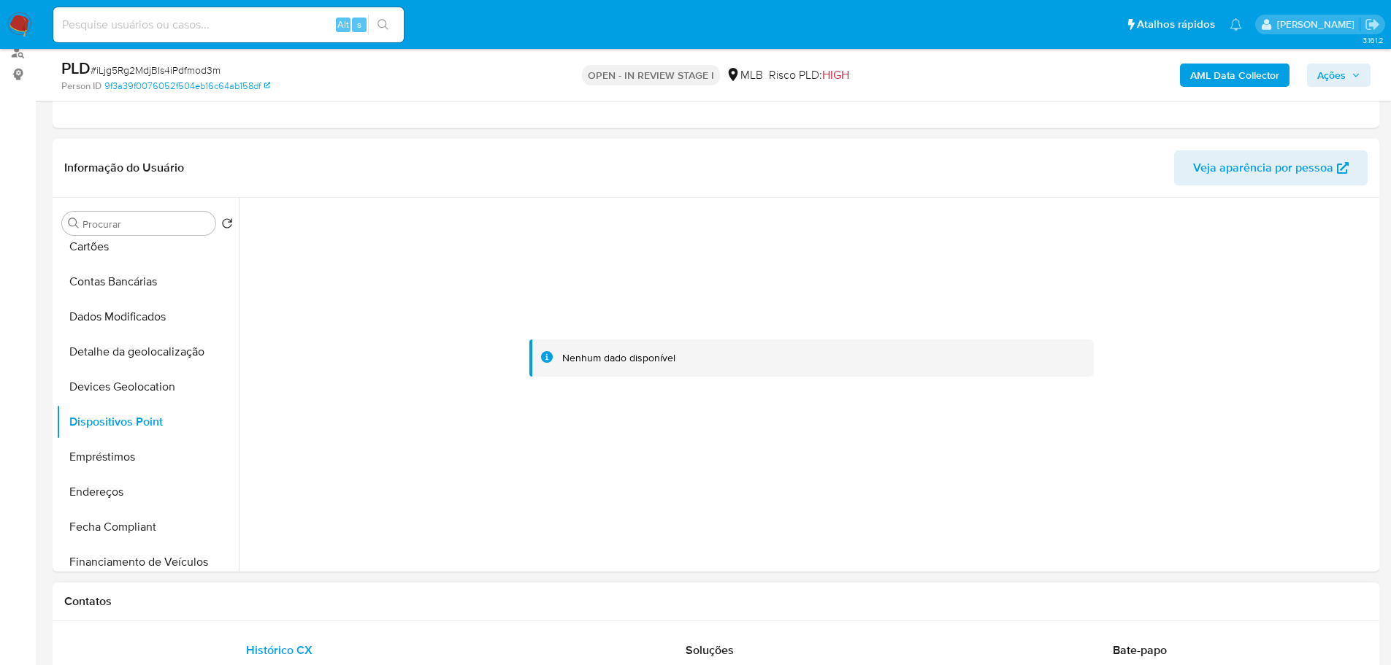
click at [472, 592] on div "Contatos" at bounding box center [716, 602] width 1327 height 39
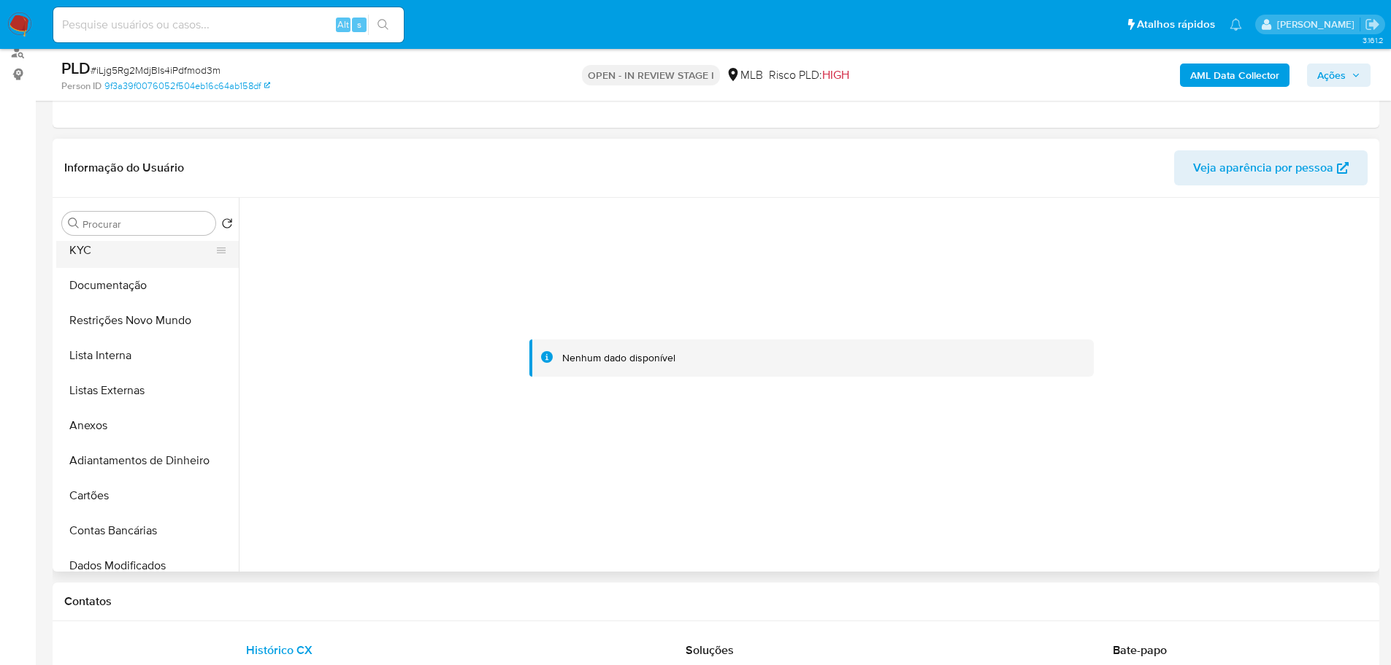
scroll to position [0, 0]
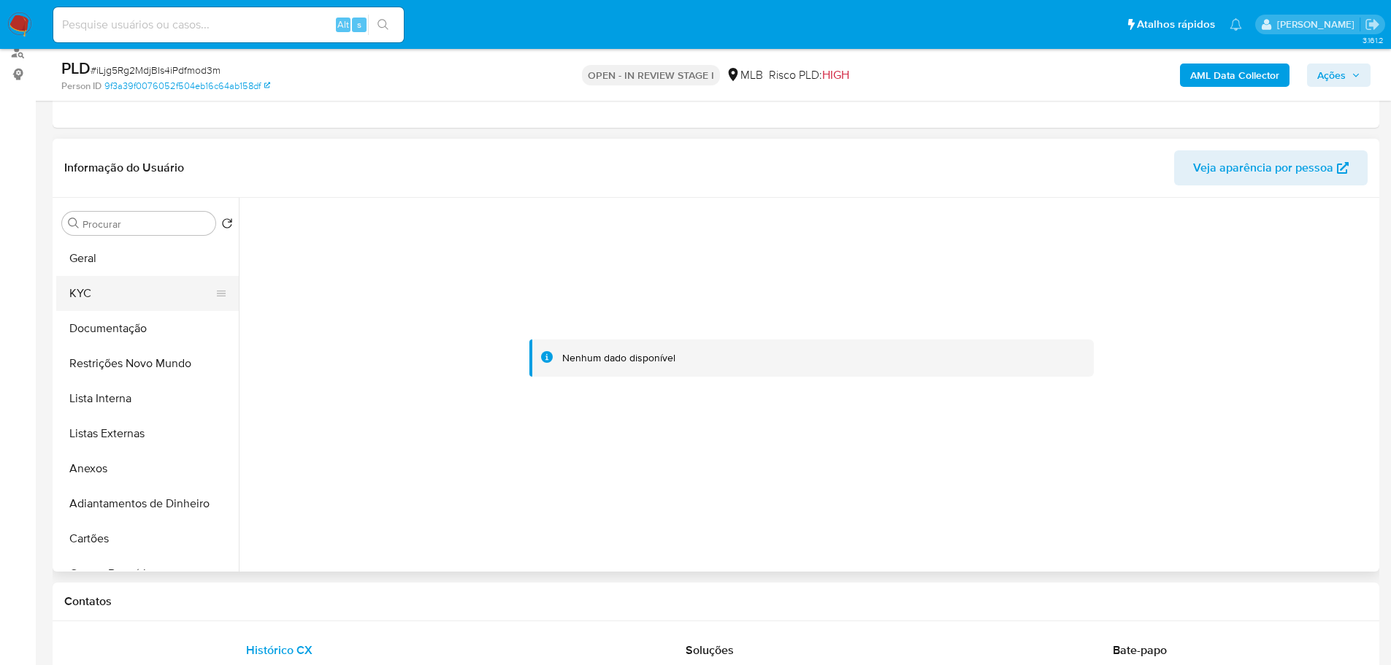
click at [107, 294] on button "KYC" at bounding box center [141, 293] width 171 height 35
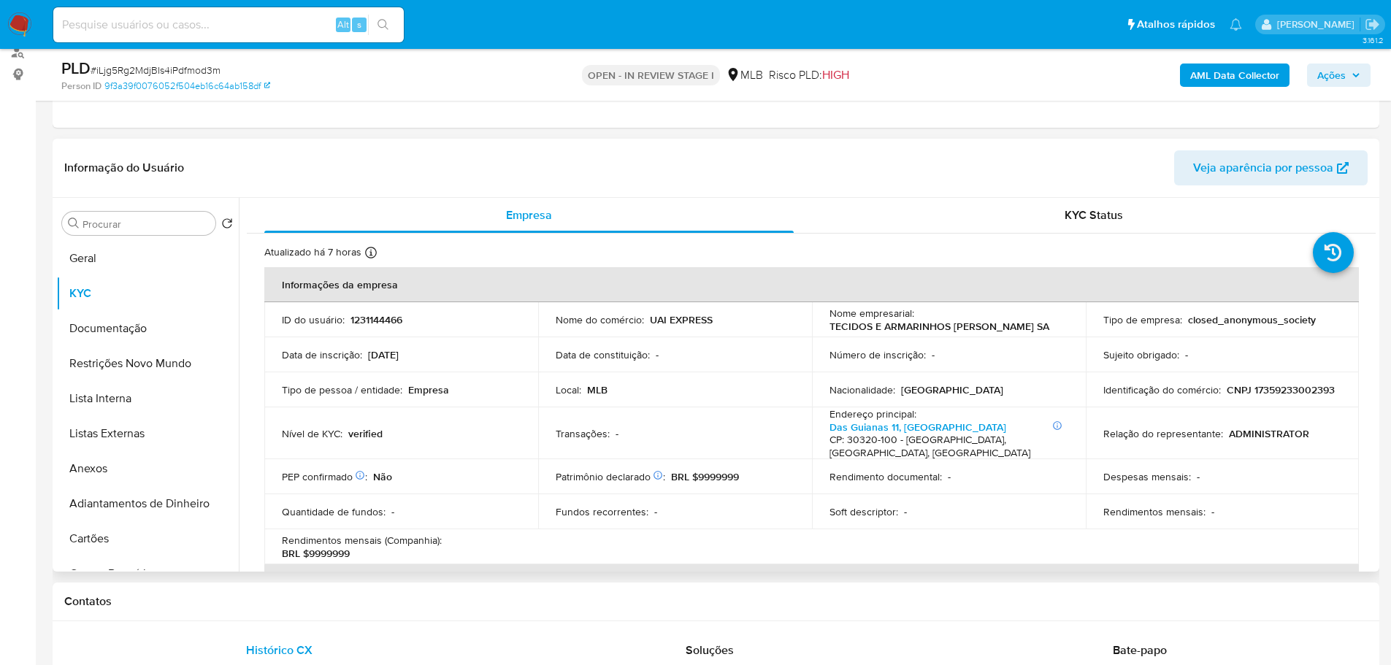
click at [1227, 396] on p "CNPJ 17359233002393" at bounding box center [1281, 389] width 108 height 13
copy p "17359233002393"
drag, startPoint x: 847, startPoint y: 331, endPoint x: 826, endPoint y: 326, distance: 22.0
click at [829, 326] on p "TECIDOS E ARMARINHOS [PERSON_NAME] SA" at bounding box center [939, 326] width 220 height 13
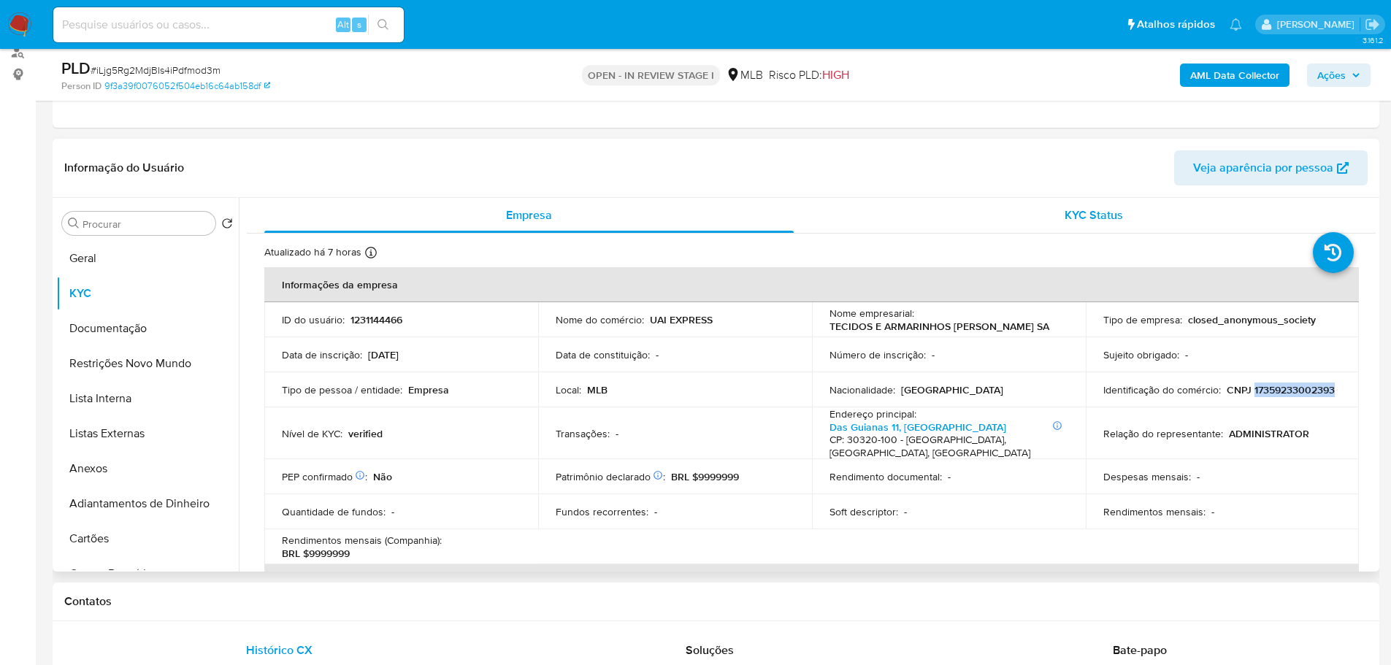
copy p "TECIDOS E ARMARINHOS [PERSON_NAME] SA"
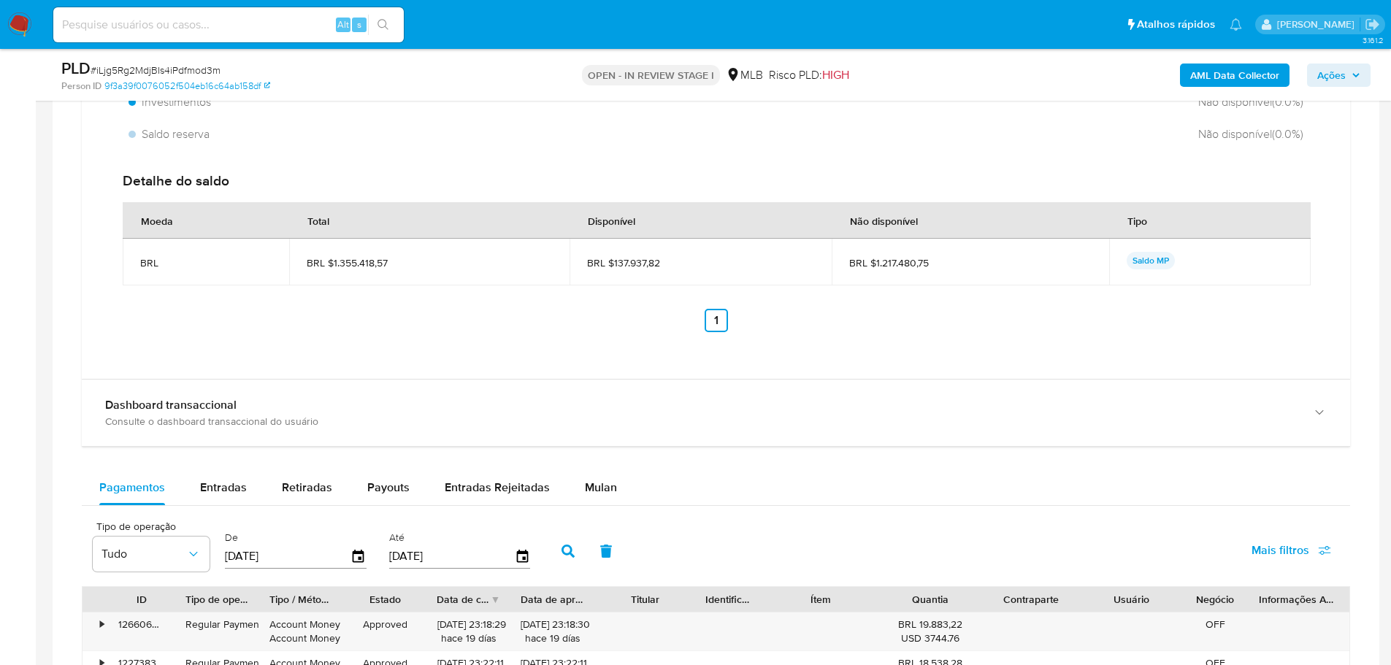
scroll to position [1495, 0]
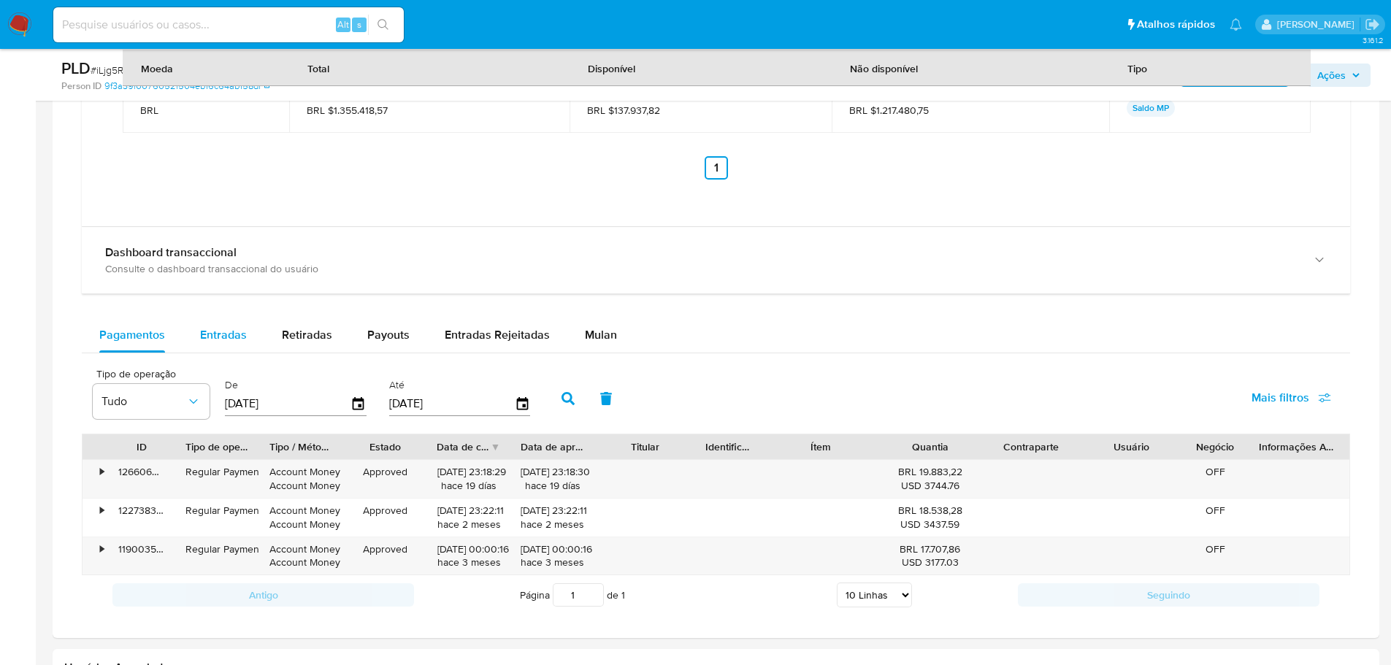
click at [232, 347] on div "Entradas" at bounding box center [223, 335] width 47 height 35
select select "10"
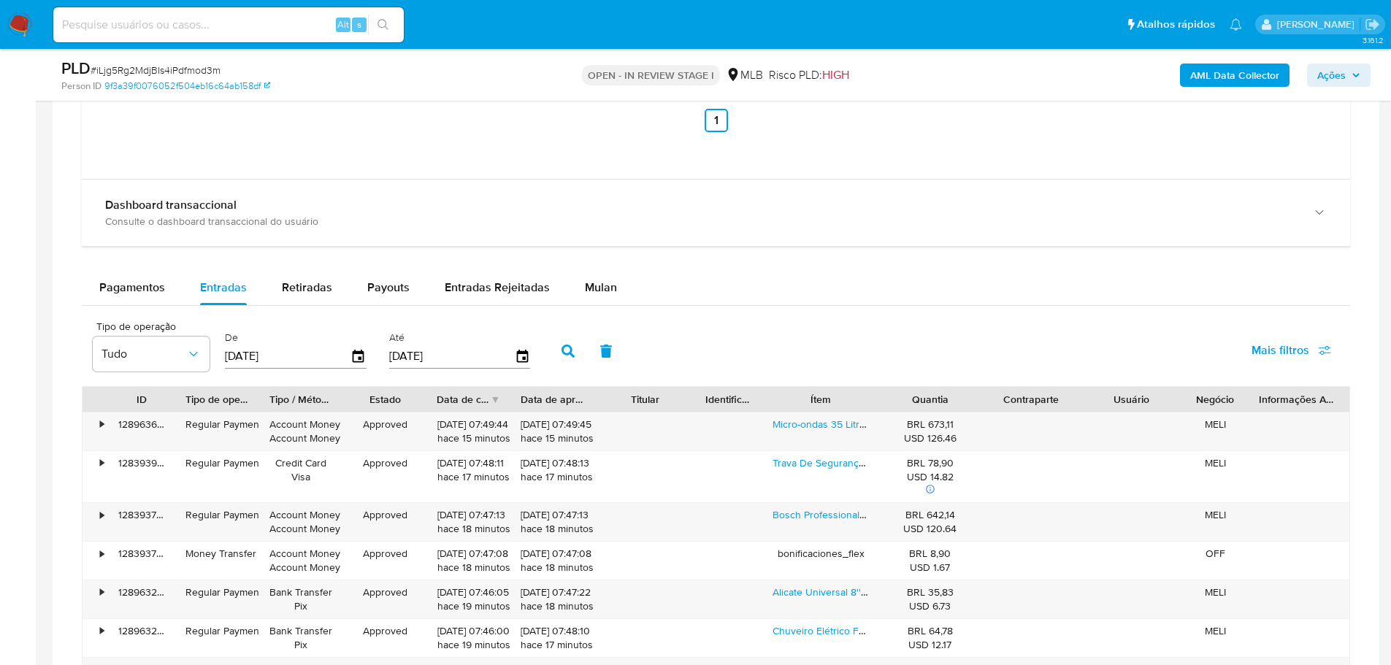
scroll to position [1568, 0]
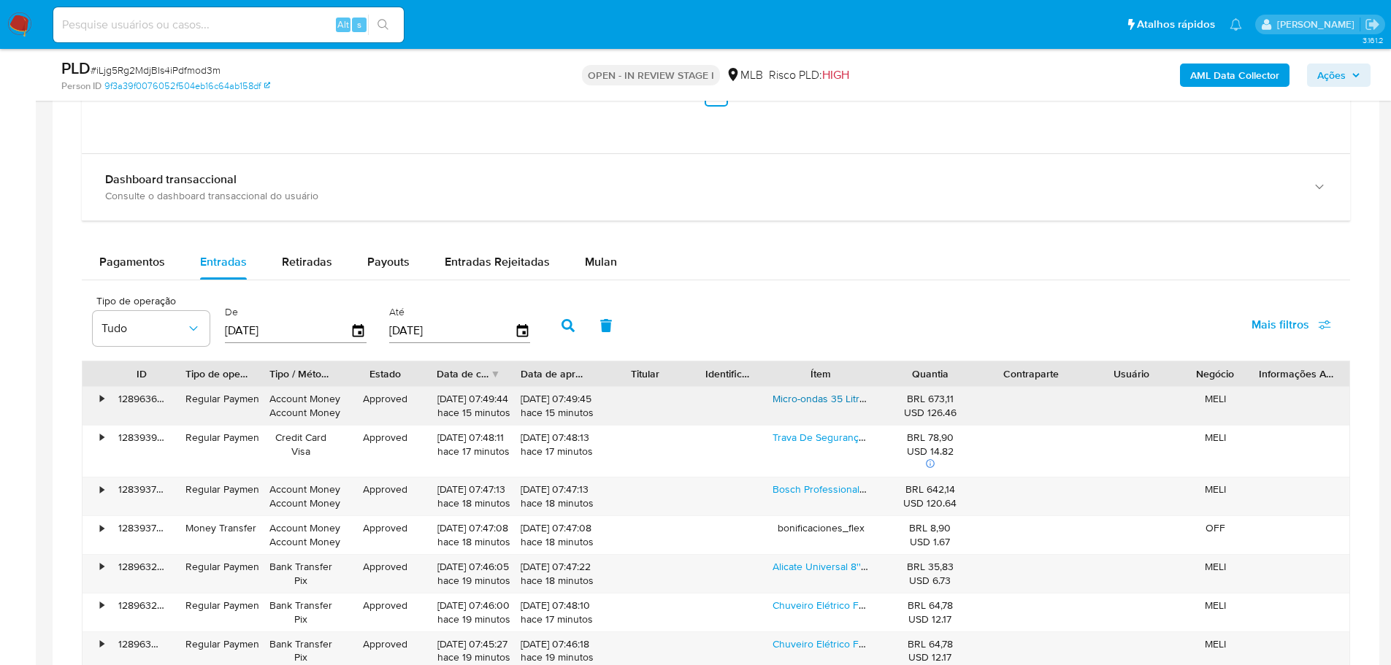
click at [825, 403] on link "Micro-ondas 35 Litros Midea Mxsa35p1 Branco/preto" at bounding box center [890, 398] width 237 height 15
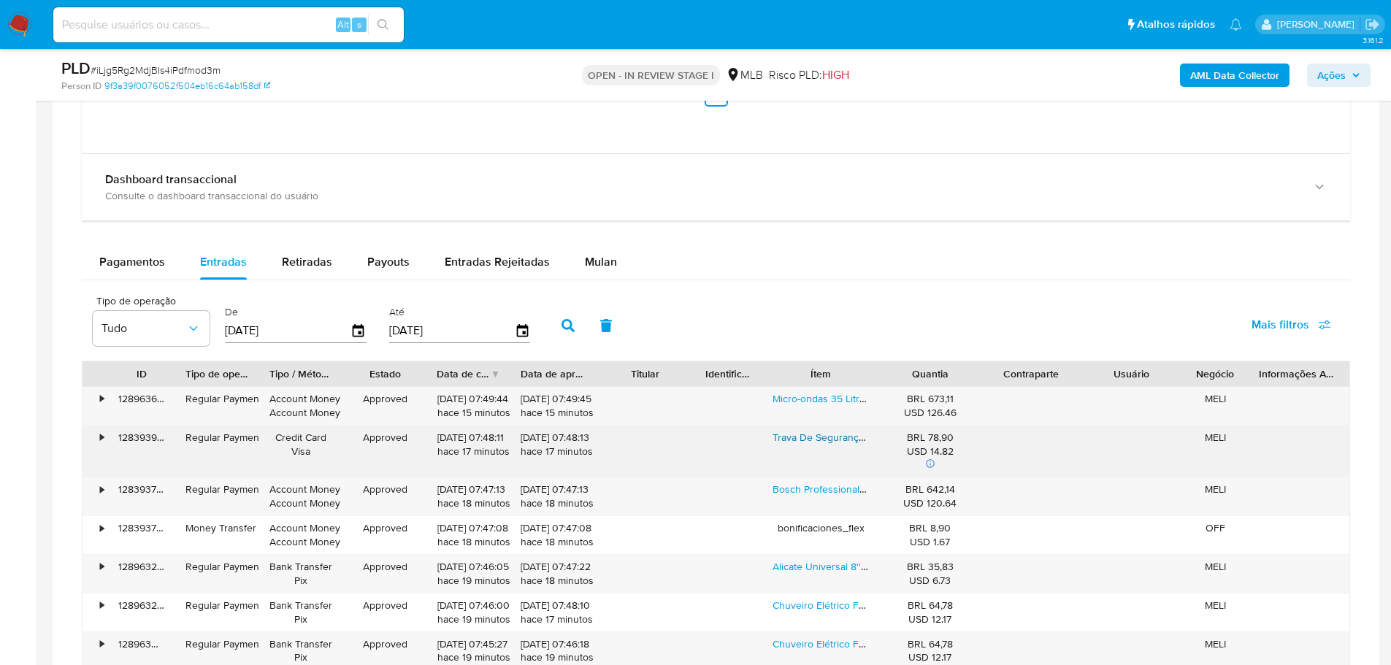
click at [825, 437] on link "Trava De Segurança Tetra Stam 1001 Dupla Inox Cromado" at bounding box center [901, 437] width 259 height 15
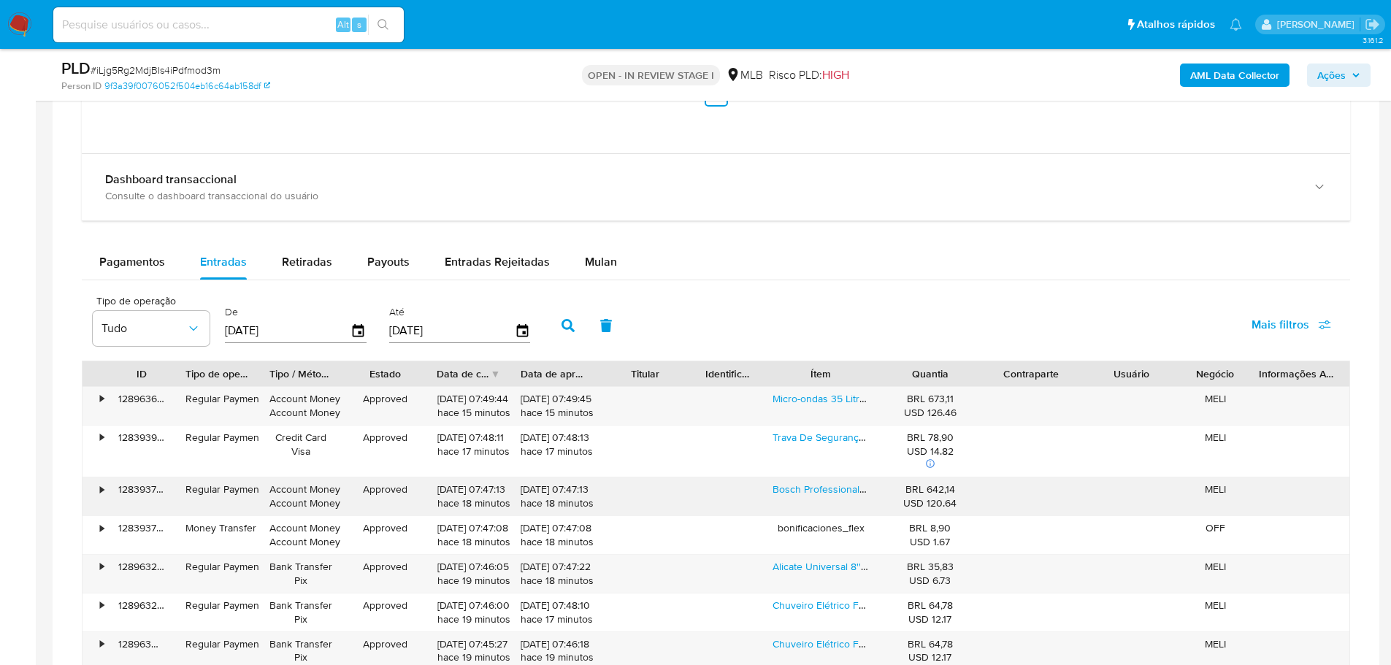
click at [814, 499] on div "Bosch Professional Gks-150 Serra Azul Circular De 1500w" at bounding box center [821, 497] width 118 height 38
click at [811, 488] on link "Bosch Professional Gks-150 Serra Azul Circular De 1500w" at bounding box center [903, 489] width 262 height 15
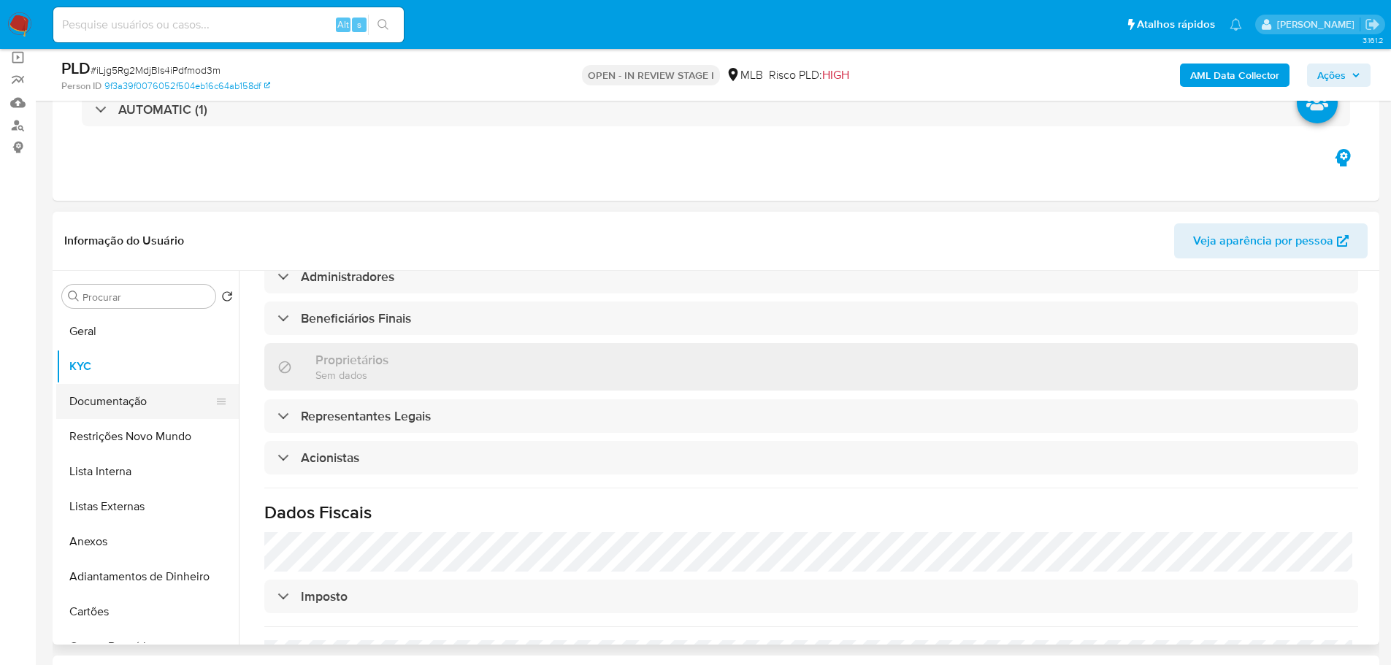
scroll to position [415, 0]
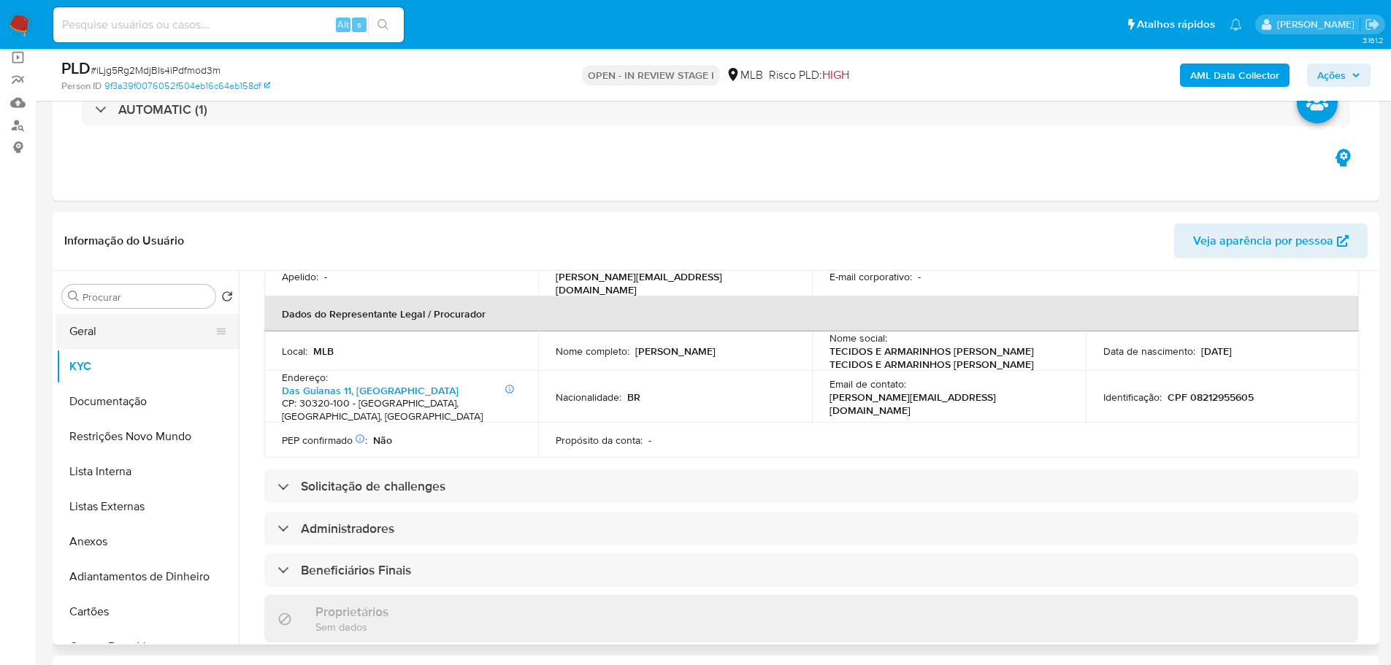
click at [135, 337] on button "Geral" at bounding box center [141, 331] width 171 height 35
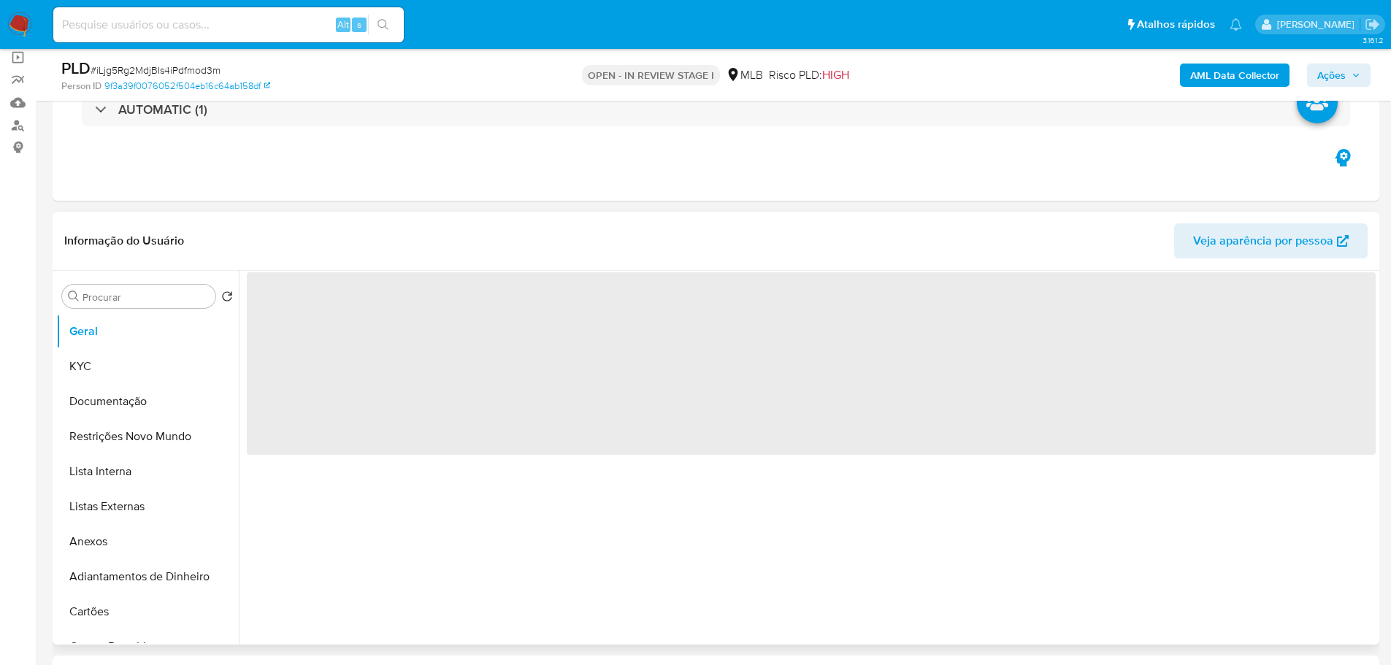
scroll to position [0, 0]
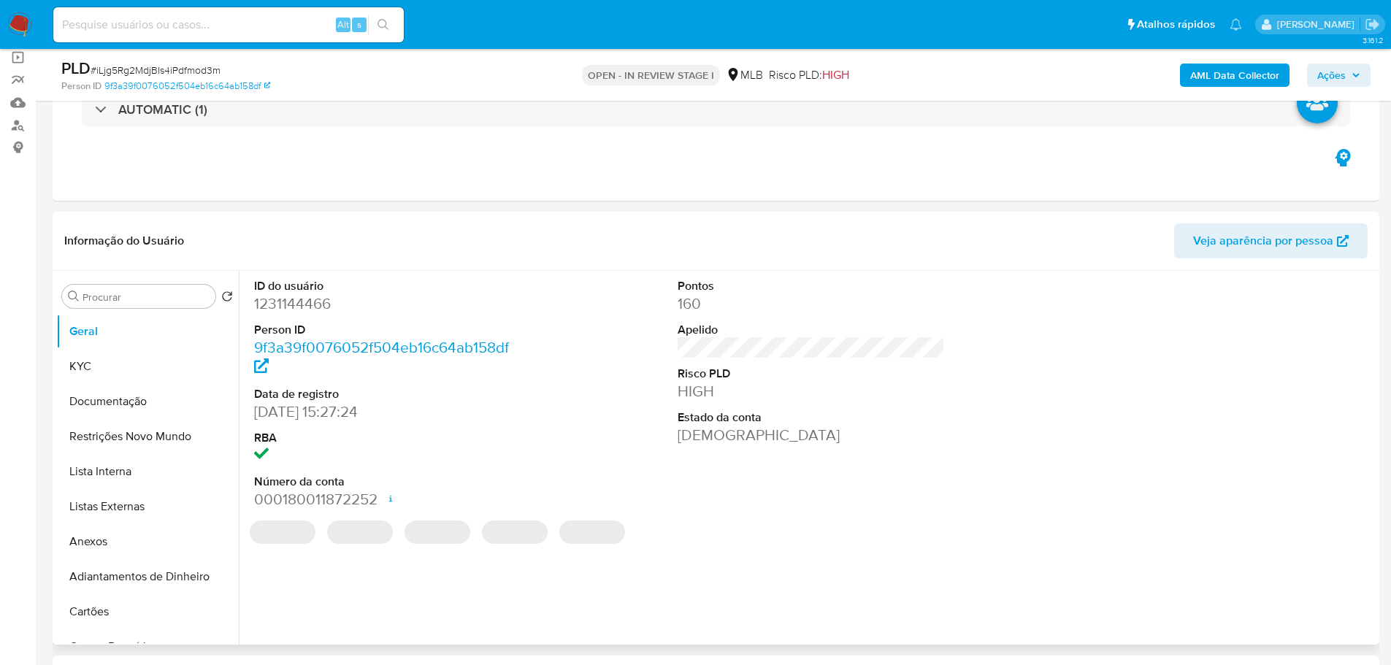
click at [321, 415] on dd "[DATE] 15:27:24" at bounding box center [388, 412] width 268 height 20
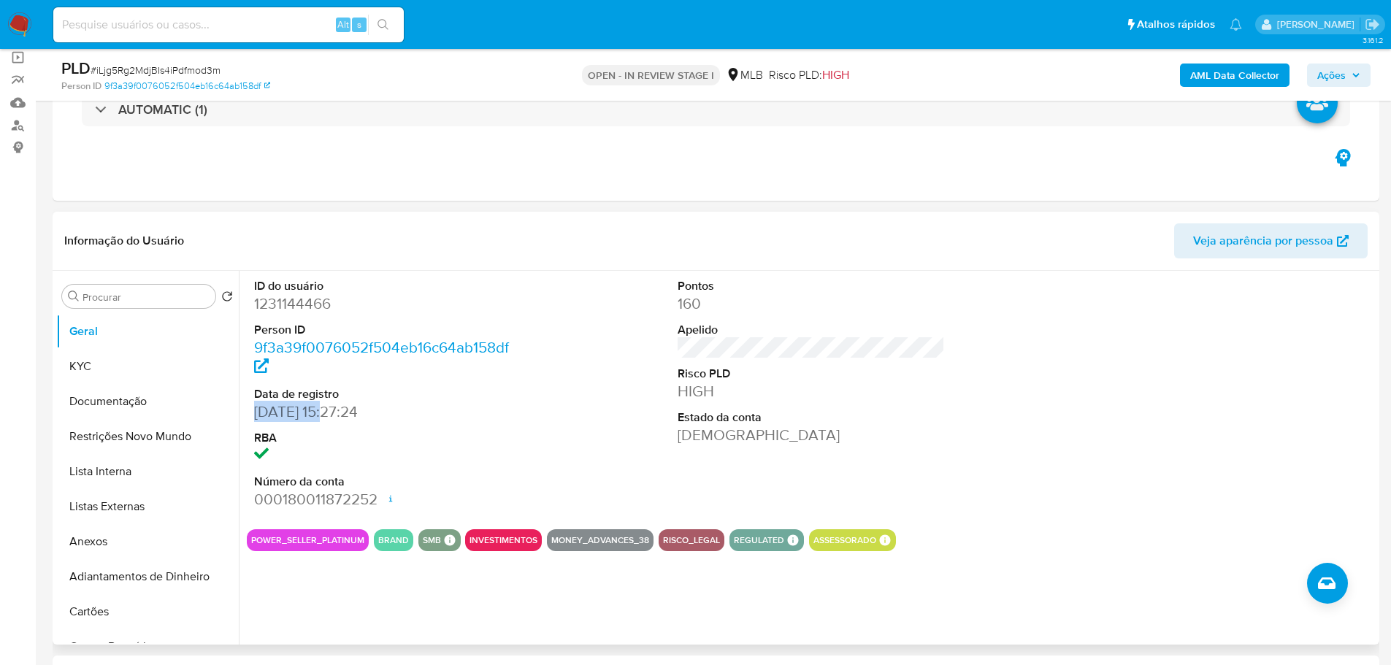
drag, startPoint x: 325, startPoint y: 415, endPoint x: 251, endPoint y: 413, distance: 73.8
click at [251, 413] on div "ID do usuário 1231144466 Person ID 9f3a39f0076052f504eb16c64ab158df Data de reg…" at bounding box center [388, 394] width 283 height 247
copy dd "[DATE]"
click at [1346, 74] on span "Ações" at bounding box center [1338, 75] width 43 height 20
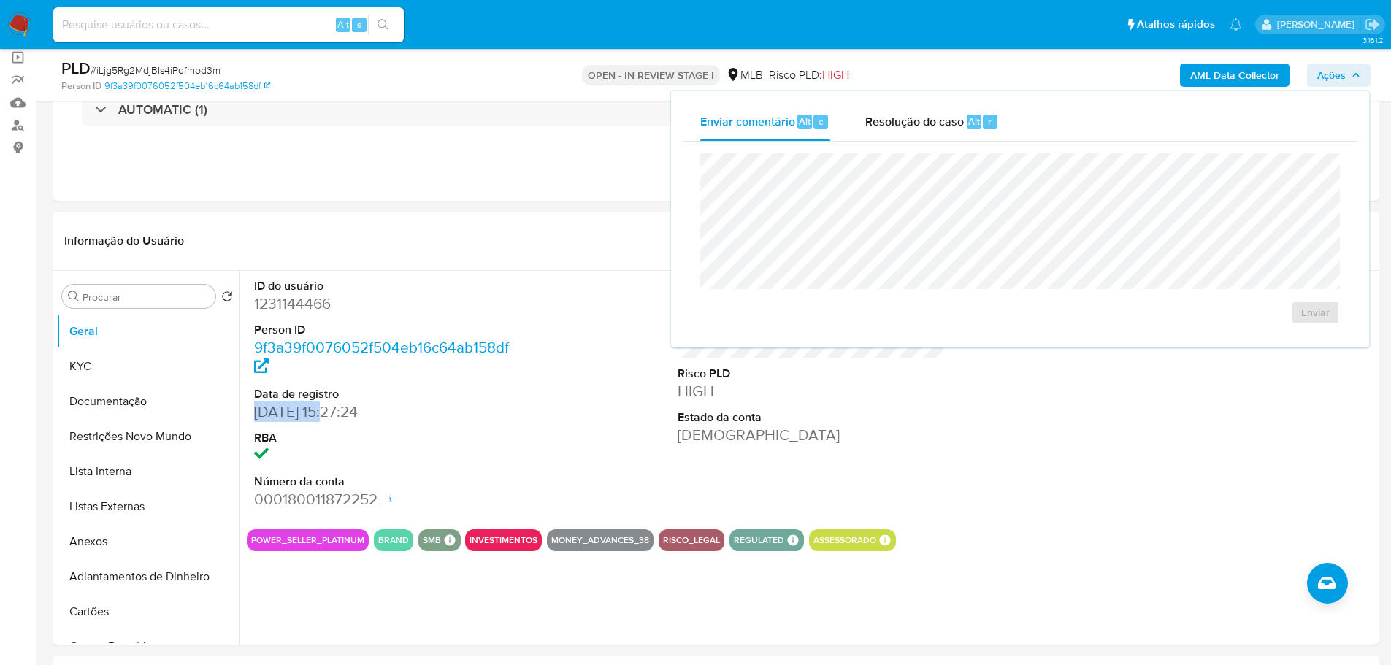
drag, startPoint x: 959, startPoint y: 118, endPoint x: 950, endPoint y: 141, distance: 25.0
click at [959, 118] on span "Resolução do caso" at bounding box center [914, 120] width 99 height 17
